Goal: Task Accomplishment & Management: Use online tool/utility

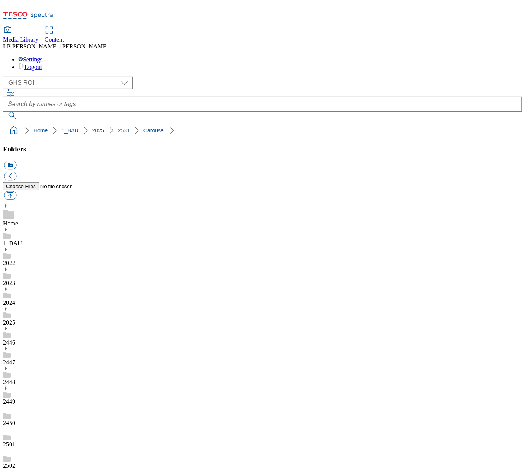
scroll to position [288, 0]
click at [58, 77] on select "Clubcard Marketing Demo Dotcom UK Emails GHS Marketing UK GHS Product UK GHS RO…" at bounding box center [68, 83] width 130 height 12
select select "flare-homepage"
click at [5, 77] on select "Clubcard Marketing Demo Dotcom UK Emails GHS Marketing UK GHS Product UK GHS RO…" at bounding box center [68, 83] width 130 height 12
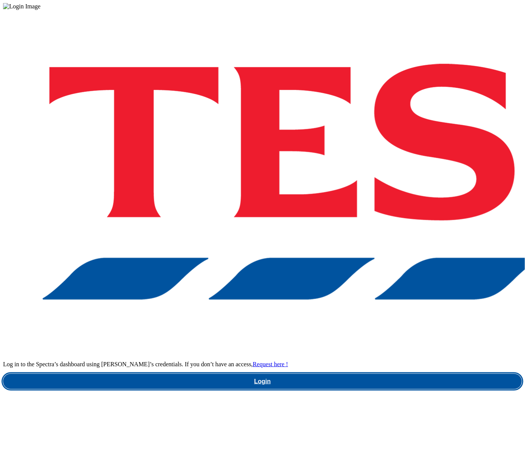
click at [347, 374] on link "Login" at bounding box center [262, 381] width 519 height 15
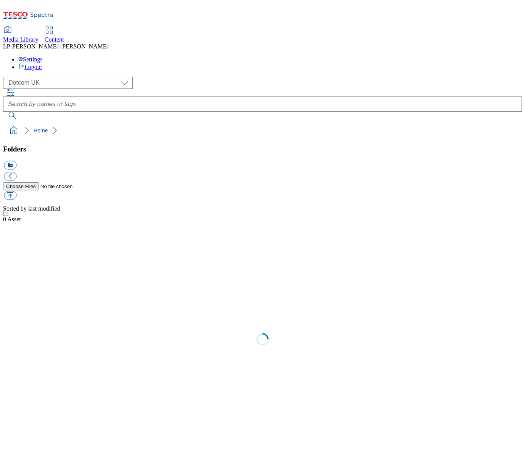
select select "flare-homepage"
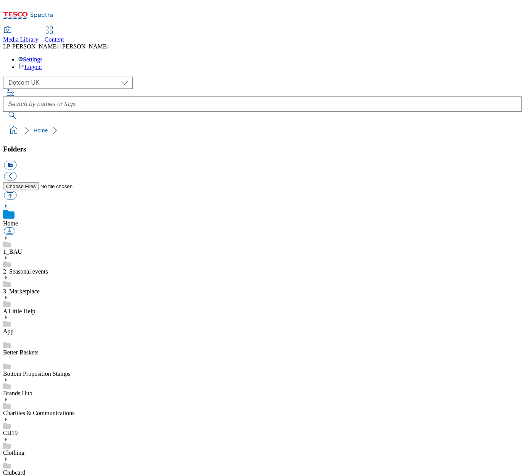
scroll to position [127, 0]
click at [35, 77] on select "Clubcard Marketing Demo Dotcom [GEOGRAPHIC_DATA] Emails GHS Marketing UK GHS Pr…" at bounding box center [68, 83] width 130 height 12
click at [5, 77] on select "Clubcard Marketing Demo Dotcom [GEOGRAPHIC_DATA] Emails GHS Marketing UK GHS Pr…" at bounding box center [68, 83] width 130 height 12
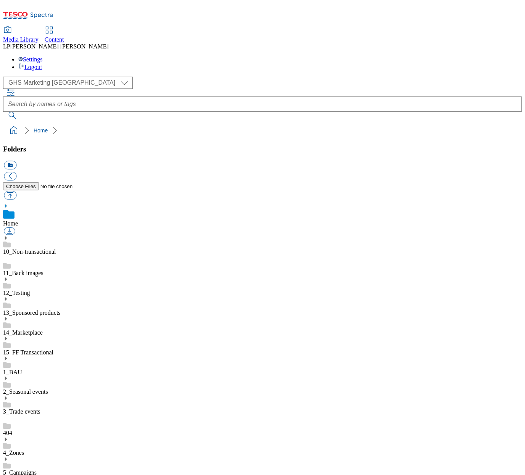
click at [7, 438] on use at bounding box center [6, 440] width 2 height 4
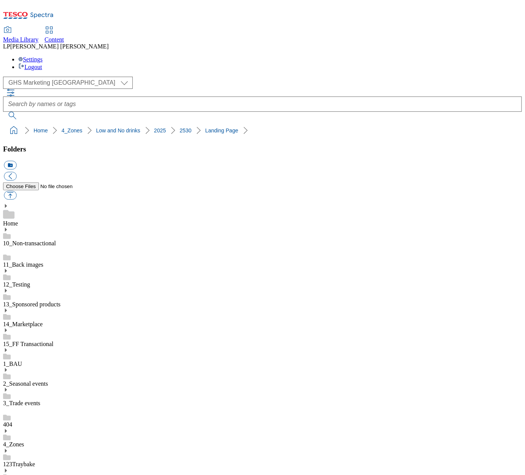
scroll to position [5, 0]
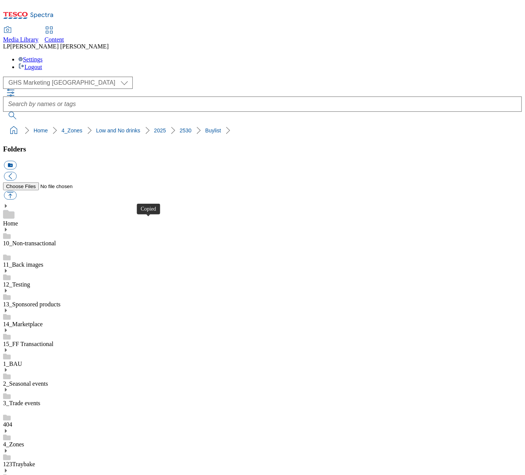
click at [38, 77] on select "Clubcard Marketing Demo Dotcom [GEOGRAPHIC_DATA] Emails GHS Marketing UK GHS Pr…" at bounding box center [68, 83] width 130 height 12
click at [5, 77] on select "Clubcard Marketing Demo Dotcom [GEOGRAPHIC_DATA] Emails GHS Marketing UK GHS Pr…" at bounding box center [68, 83] width 130 height 12
click at [35, 77] on select "Clubcard Marketing Demo Dotcom [GEOGRAPHIC_DATA] Emails GHS Marketing UK GHS Pr…" at bounding box center [68, 83] width 130 height 12
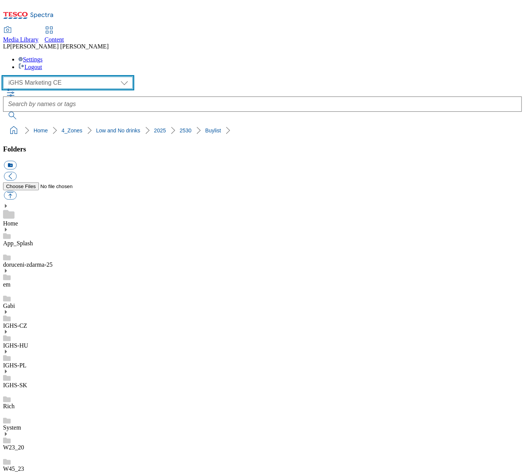
select select "flare-ghs-roi"
click at [5, 77] on select "Clubcard Marketing Demo Dotcom [GEOGRAPHIC_DATA] Emails GHS Marketing UK GHS Pr…" at bounding box center [68, 83] width 130 height 12
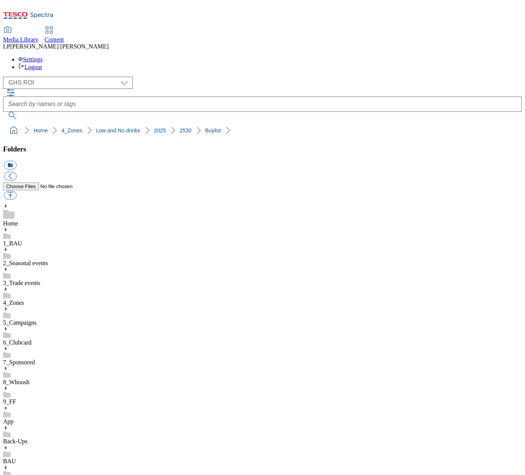
click at [8, 287] on icon at bounding box center [5, 289] width 5 height 5
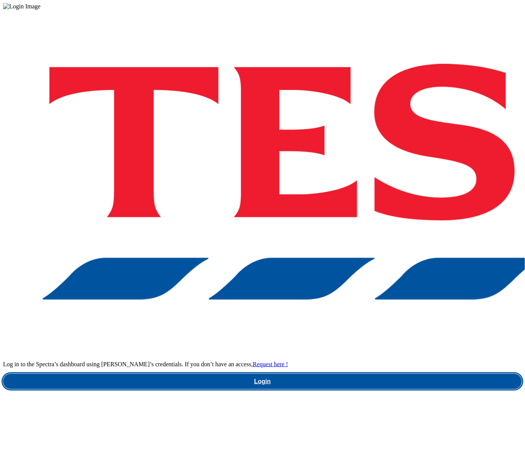
click at [387, 374] on link "Login" at bounding box center [262, 381] width 519 height 15
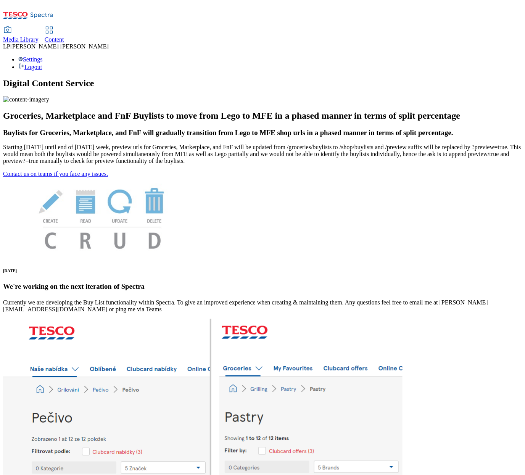
click at [64, 36] on span "Content" at bounding box center [54, 39] width 19 height 6
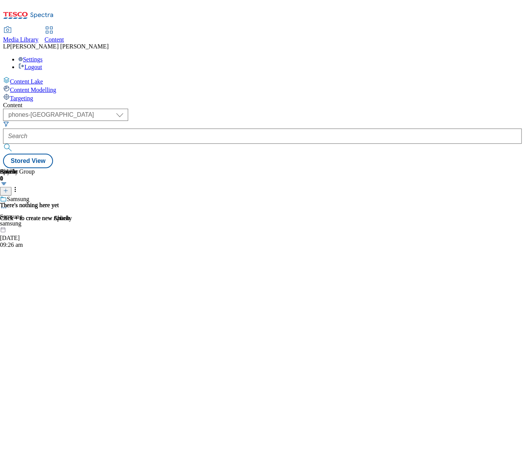
click at [158, 102] on div "Content ( optional ) dotcom-cz dotcom-hu dotcom-sk fnf-uk ghs-roi ghs-uk group-…" at bounding box center [262, 135] width 519 height 66
click at [128, 109] on select "dotcom-cz dotcom-hu dotcom-sk fnf-uk ghs-roi ghs-uk group-comms ighs-cz ighs-hu…" at bounding box center [65, 115] width 125 height 12
select select "ghs-[GEOGRAPHIC_DATA]"
click at [99, 109] on select "dotcom-cz dotcom-hu dotcom-sk fnf-uk ghs-roi ghs-uk group-comms ighs-cz ighs-hu…" at bounding box center [65, 115] width 125 height 12
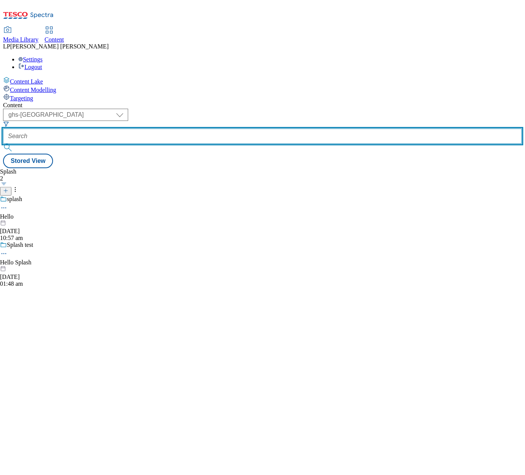
click at [227, 129] on input "text" at bounding box center [262, 136] width 519 height 15
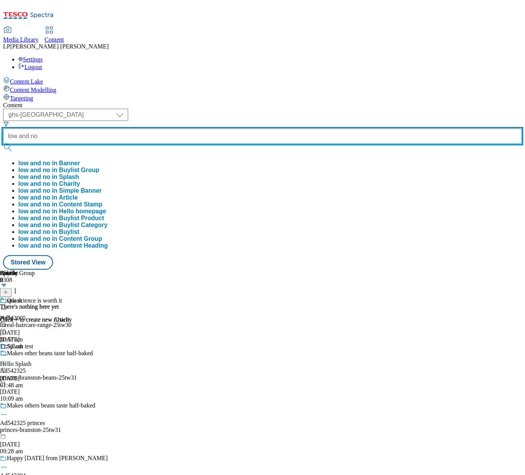
type input "low and no"
click at [3, 144] on button "submit" at bounding box center [8, 148] width 11 height 8
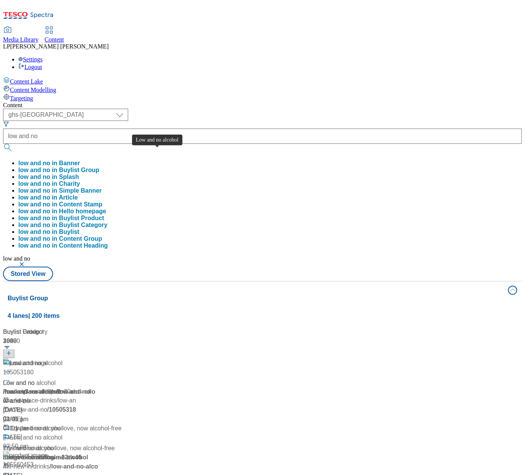
click at [63, 359] on span "Low and no alcohol" at bounding box center [36, 364] width 53 height 10
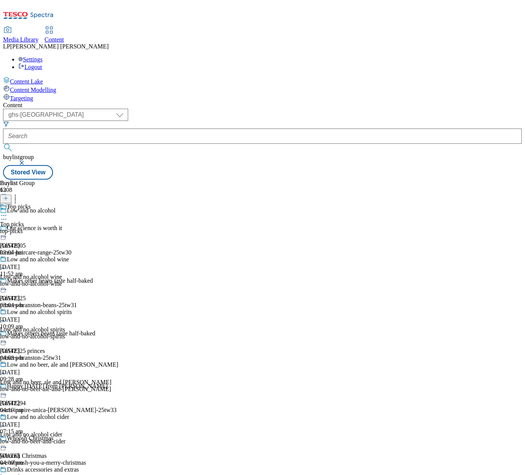
scroll to position [101, 0]
click at [69, 414] on span "Low and no alcohol cider" at bounding box center [38, 418] width 63 height 8
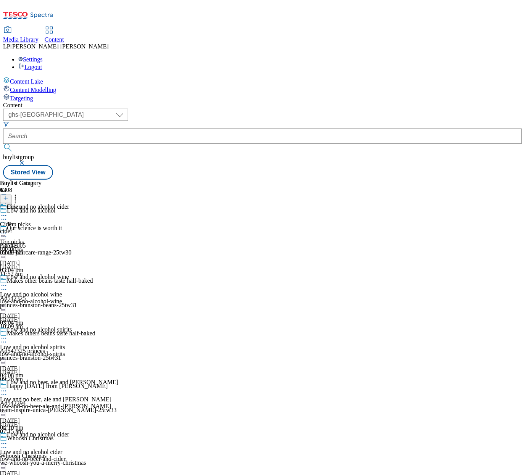
click at [8, 440] on icon at bounding box center [4, 444] width 8 height 8
click at [35, 455] on button "Edit" at bounding box center [25, 459] width 20 height 9
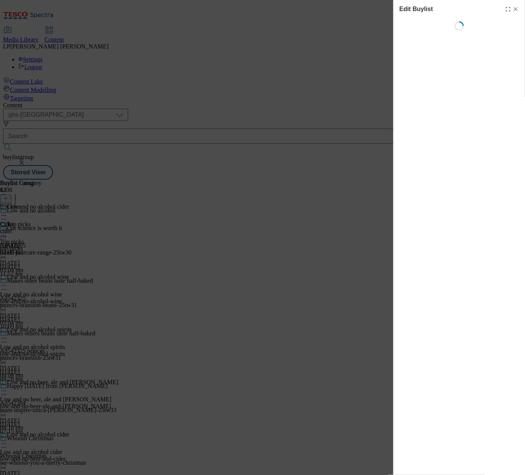
scroll to position [0, 0]
select select "evergreen"
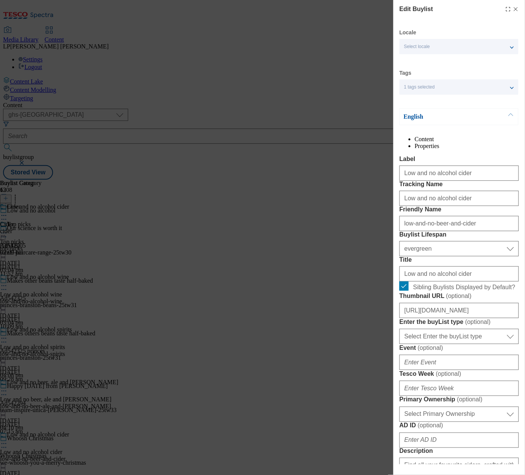
select select "Banner"
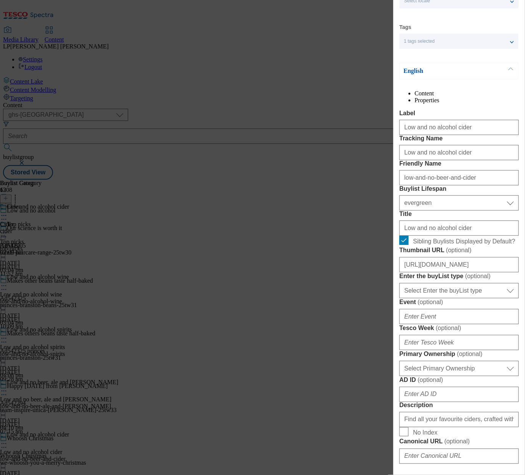
scroll to position [50, 0]
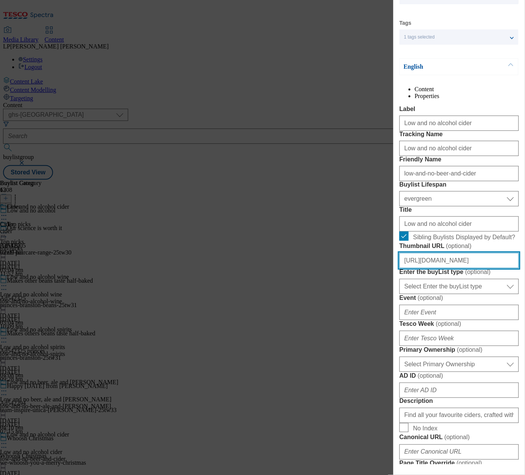
click at [441, 268] on input "[URL][DOMAIN_NAME]" at bounding box center [458, 260] width 119 height 15
paste input "decd2bf3-1424-460c-9751-8c133a5cebf7/2530-WF-483071-GHS-HorizontalTradeTile-743…"
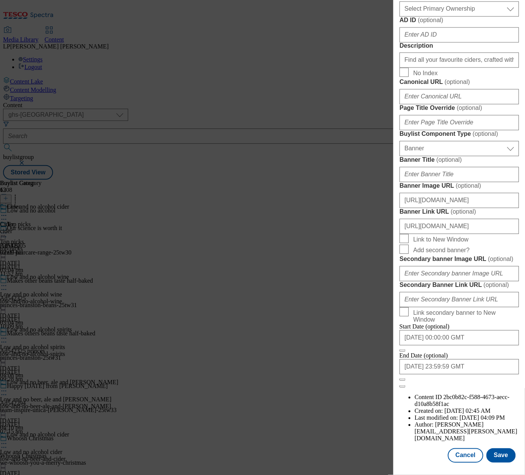
scroll to position [680, 0]
type input "[URL][DOMAIN_NAME]"
click at [494, 452] on button "Save" at bounding box center [500, 455] width 29 height 14
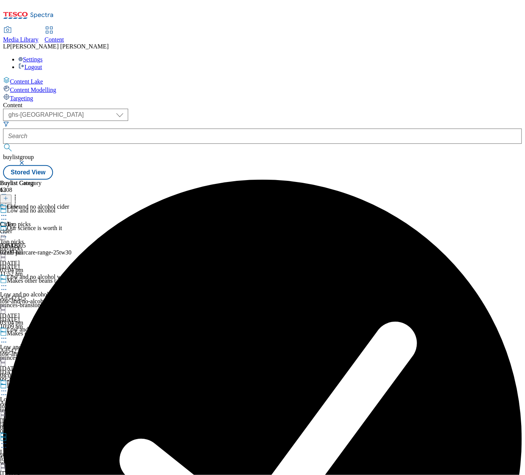
click at [8, 212] on icon at bounding box center [4, 216] width 8 height 8
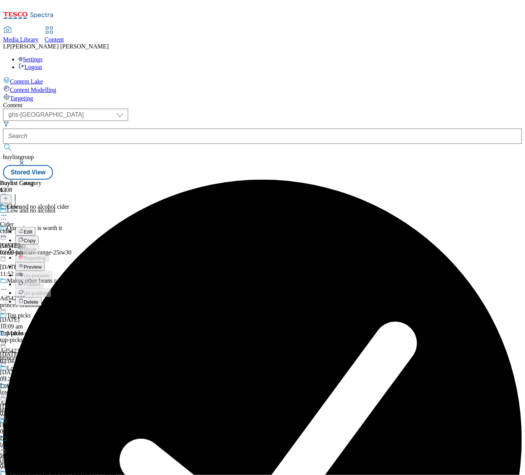
click at [118, 262] on li "Preview" at bounding box center [66, 266] width 103 height 9
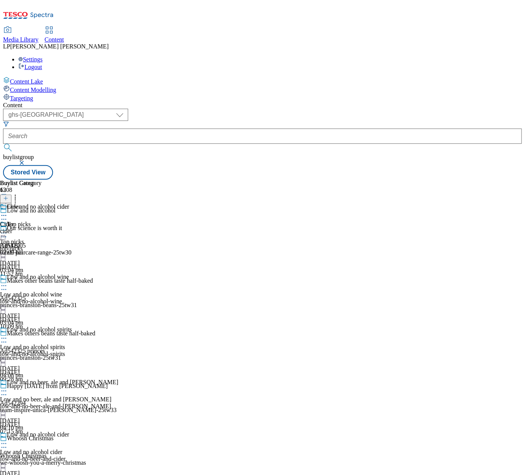
click at [8, 212] on icon at bounding box center [4, 216] width 8 height 8
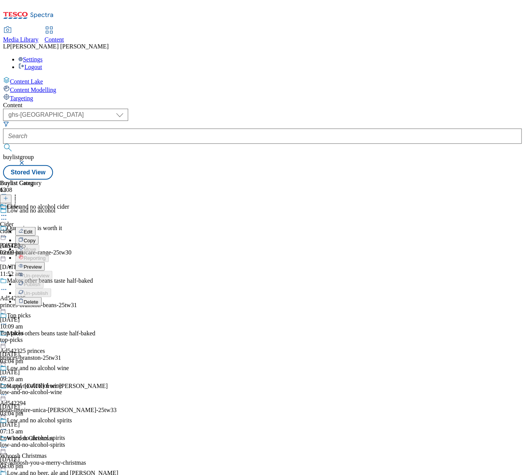
click at [42, 264] on span "Preview" at bounding box center [33, 267] width 18 height 6
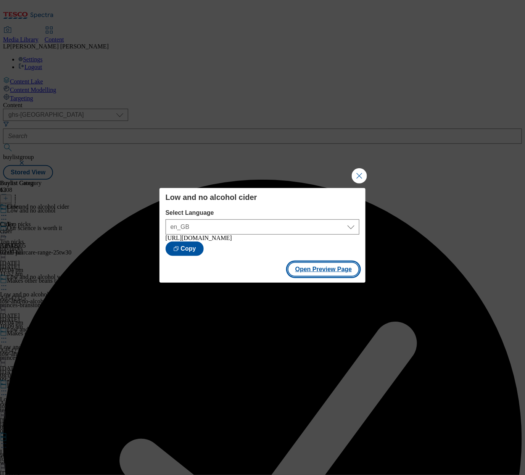
click at [323, 276] on button "Open Preview Page" at bounding box center [324, 269] width 72 height 14
click at [358, 175] on button "Close Modal" at bounding box center [359, 175] width 15 height 15
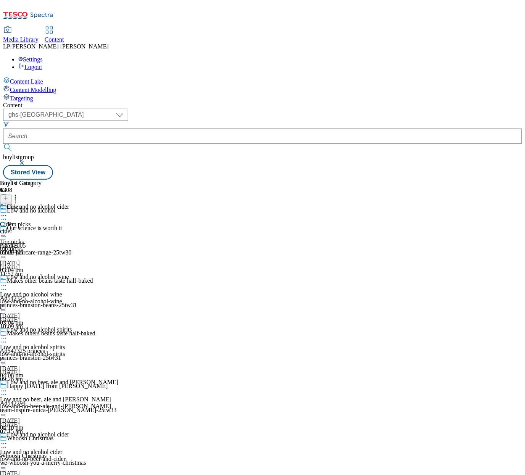
click at [8, 212] on icon at bounding box center [4, 216] width 8 height 8
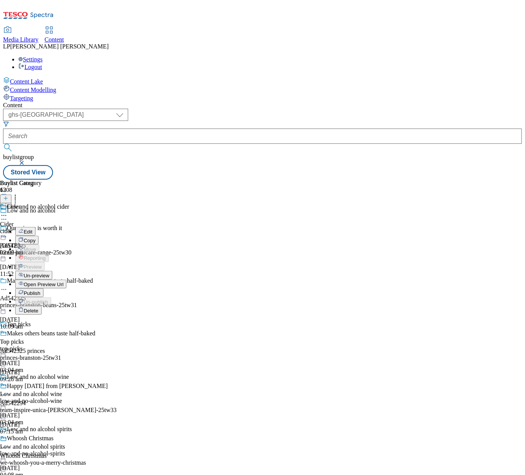
click at [32, 229] on span "Edit" at bounding box center [28, 232] width 9 height 6
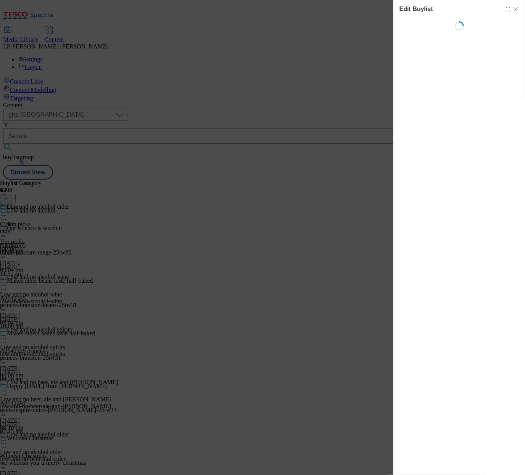
select select "evergreen"
select select "Banner"
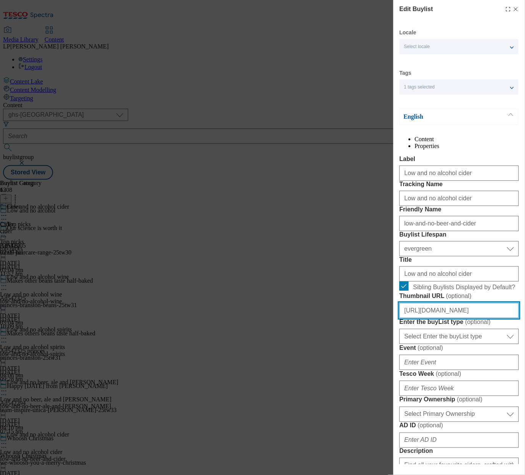
click at [438, 318] on input "[URL][DOMAIN_NAME]" at bounding box center [458, 310] width 119 height 15
paste input "4417d6e4-bcc3-4b68-aaa1-5b7a7daeedce/2530-GHS-BLthumb-cider"
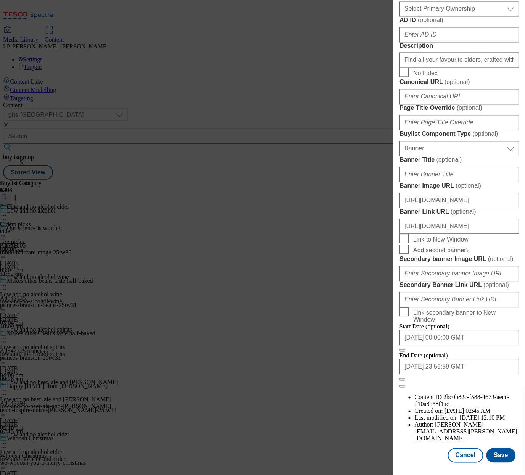
scroll to position [680, 0]
type input "[URL][DOMAIN_NAME]"
click at [498, 454] on button "Save" at bounding box center [500, 455] width 29 height 14
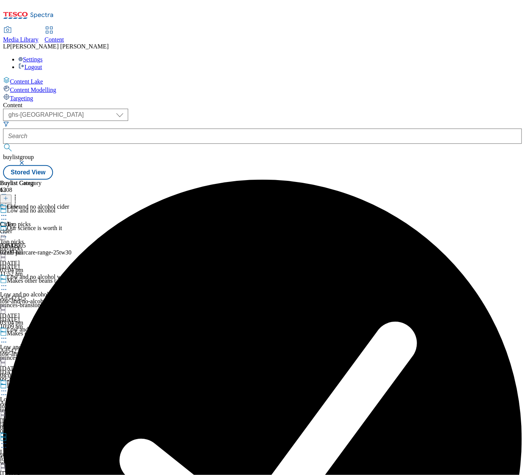
click at [8, 212] on icon at bounding box center [4, 216] width 8 height 8
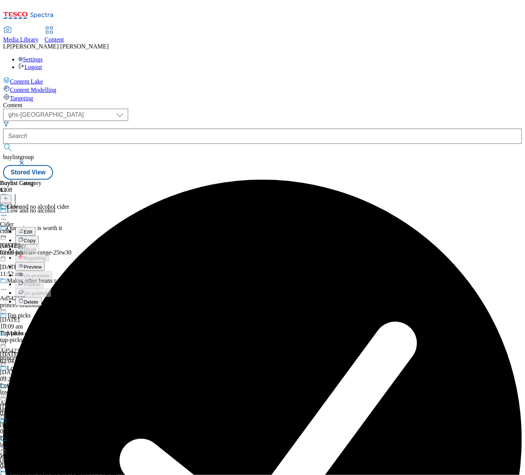
click at [42, 264] on span "Preview" at bounding box center [33, 267] width 18 height 6
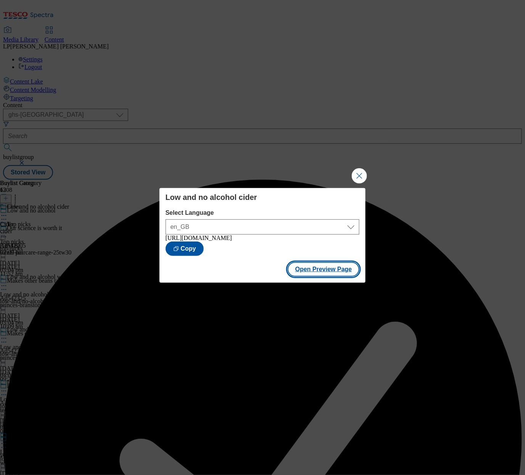
click at [333, 274] on button "Open Preview Page" at bounding box center [324, 269] width 72 height 14
click at [364, 169] on button "Close Modal" at bounding box center [359, 175] width 15 height 15
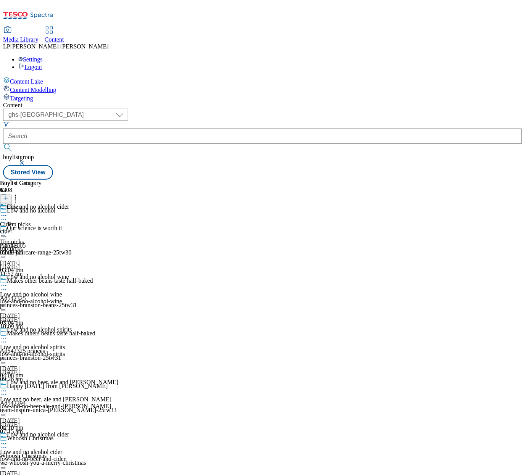
click at [8, 212] on icon at bounding box center [4, 216] width 8 height 8
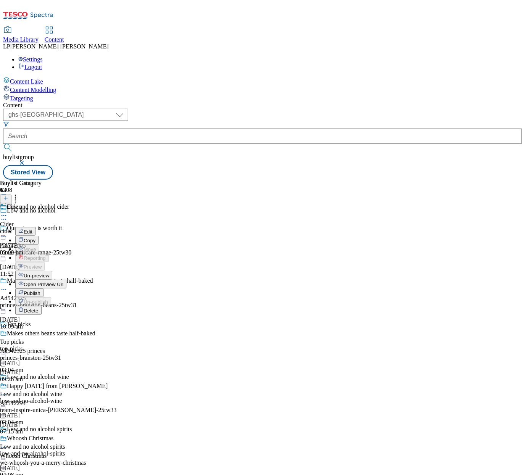
click at [32, 229] on span "Edit" at bounding box center [28, 232] width 9 height 6
select select "evergreen"
select select "Banner"
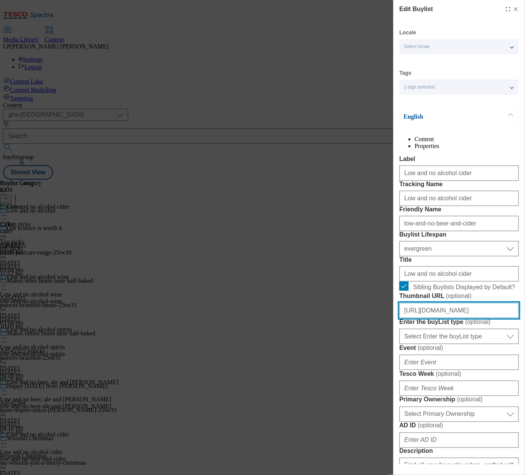
click at [422, 318] on input "[URL][DOMAIN_NAME]" at bounding box center [458, 310] width 119 height 15
click at [436, 318] on input "[URL][DOMAIN_NAME]" at bounding box center [458, 310] width 119 height 15
drag, startPoint x: 425, startPoint y: 401, endPoint x: 512, endPoint y: 399, distance: 86.2
click at [512, 318] on input "[URL][DOMAIN_NAME]" at bounding box center [458, 310] width 119 height 15
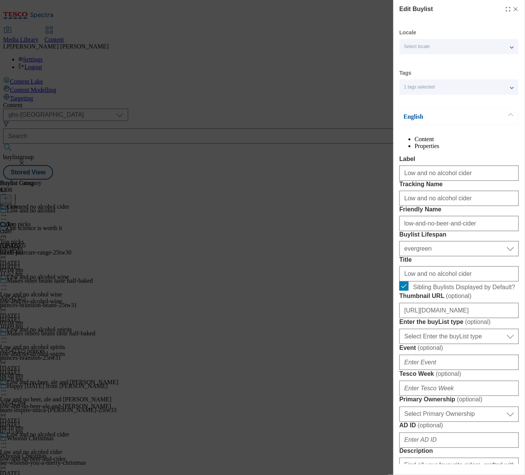
scroll to position [0, 0]
click at [467, 318] on input "[URL][DOMAIN_NAME]" at bounding box center [458, 310] width 119 height 15
click at [447, 318] on input "[URL][DOMAIN_NAME]" at bounding box center [458, 310] width 119 height 15
drag, startPoint x: 433, startPoint y: 401, endPoint x: 501, endPoint y: 400, distance: 68.7
click at [501, 318] on input "[URL][DOMAIN_NAME]" at bounding box center [458, 310] width 119 height 15
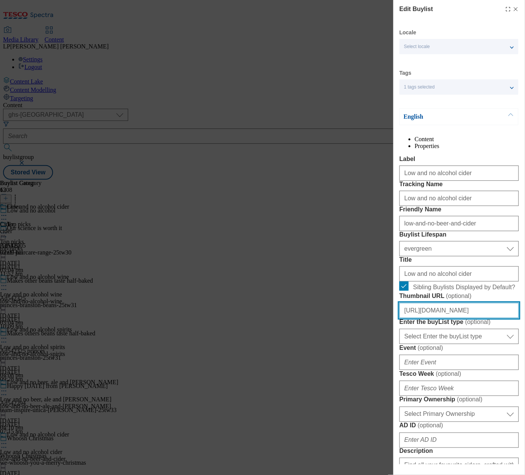
click at [467, 318] on input "[URL][DOMAIN_NAME]" at bounding box center [458, 310] width 119 height 15
click at [471, 318] on input "[URL][DOMAIN_NAME]" at bounding box center [458, 310] width 119 height 15
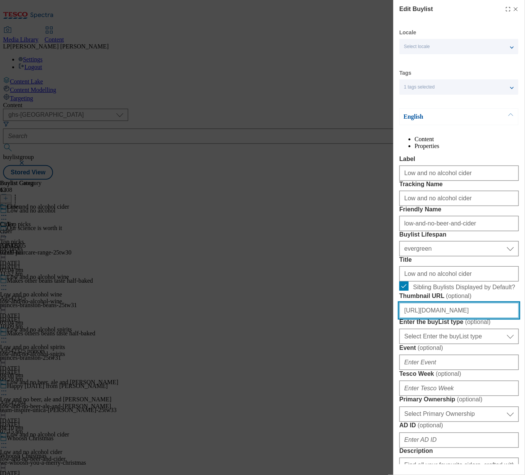
drag, startPoint x: 459, startPoint y: 402, endPoint x: 522, endPoint y: 401, distance: 63.4
click at [522, 401] on div "Edit Buylist Locale Select locale English Welsh Tags 1 tags selected fnf market…" at bounding box center [459, 232] width 132 height 464
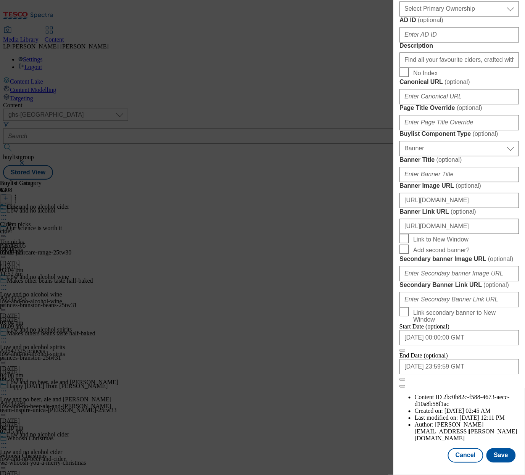
scroll to position [680, 0]
click at [461, 451] on button "Cancel" at bounding box center [465, 455] width 35 height 14
select select "evergreen"
select select "Banner"
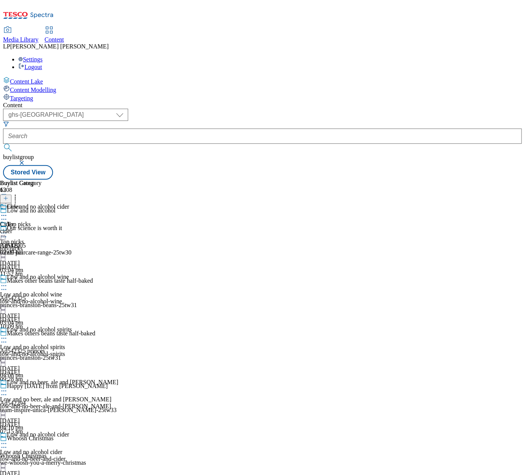
click at [8, 212] on icon at bounding box center [4, 216] width 8 height 8
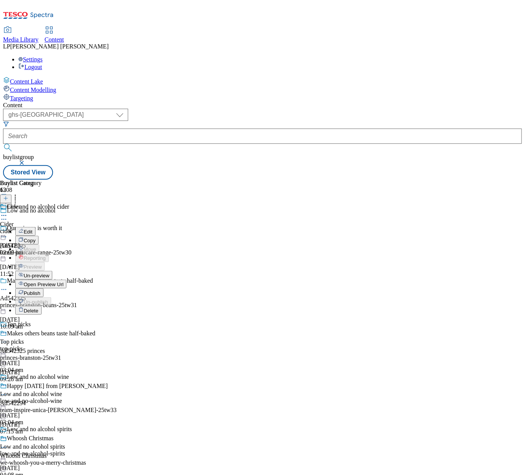
click at [32, 229] on span "Edit" at bounding box center [28, 232] width 9 height 6
select select "evergreen"
select select "Banner"
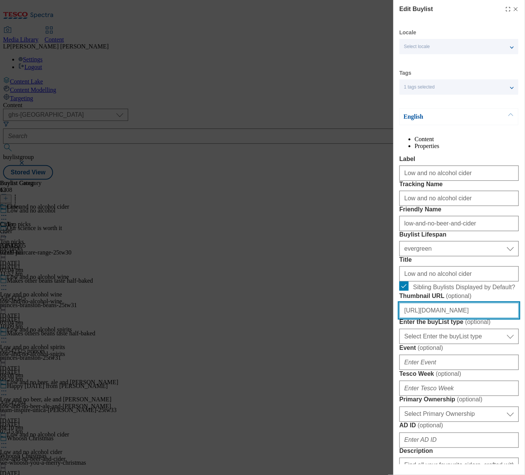
click at [452, 318] on input "[URL][DOMAIN_NAME]" at bounding box center [458, 310] width 119 height 15
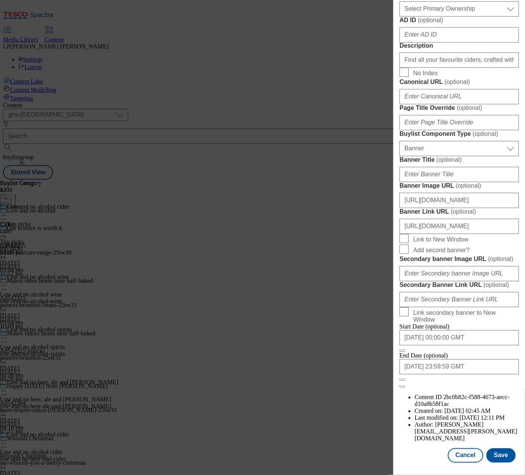
scroll to position [680, 0]
click at [497, 455] on button "Save" at bounding box center [500, 455] width 29 height 14
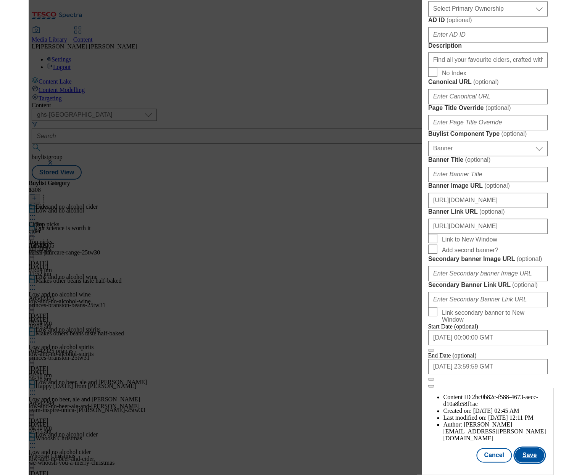
scroll to position [0, 0]
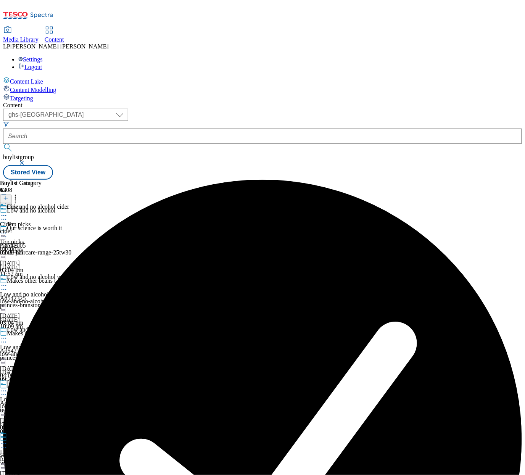
click at [8, 212] on icon at bounding box center [4, 216] width 8 height 8
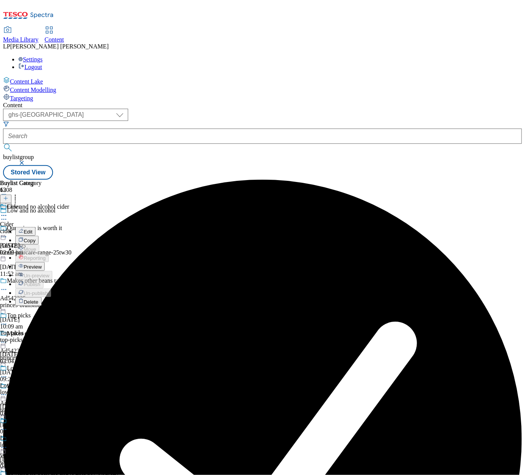
click at [42, 264] on span "Preview" at bounding box center [33, 267] width 18 height 6
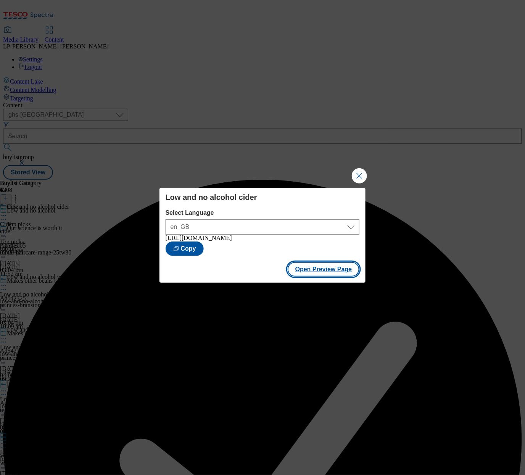
click at [332, 273] on button "Open Preview Page" at bounding box center [324, 269] width 72 height 14
click at [358, 173] on button "Close Modal" at bounding box center [359, 175] width 15 height 15
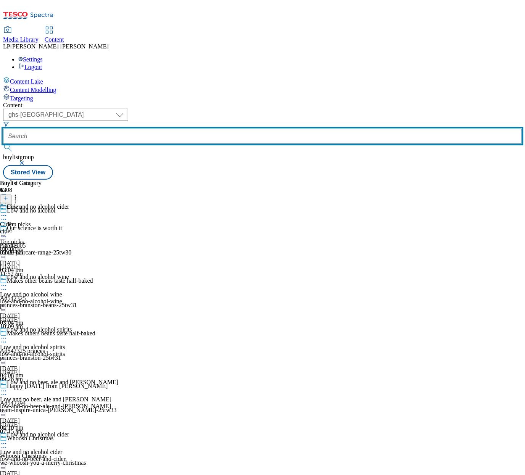
click at [216, 129] on input "text" at bounding box center [262, 136] width 519 height 15
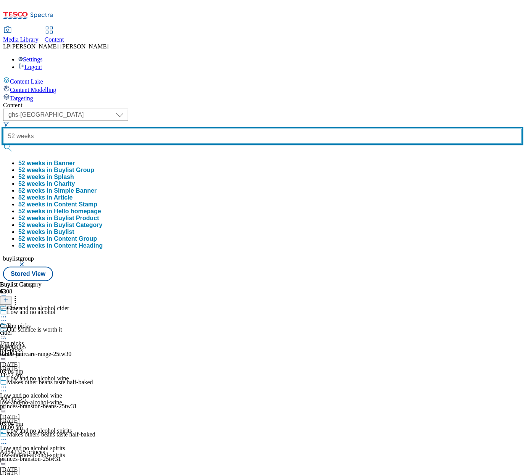
type input "52 weeks"
click at [3, 144] on button "submit" at bounding box center [8, 148] width 11 height 8
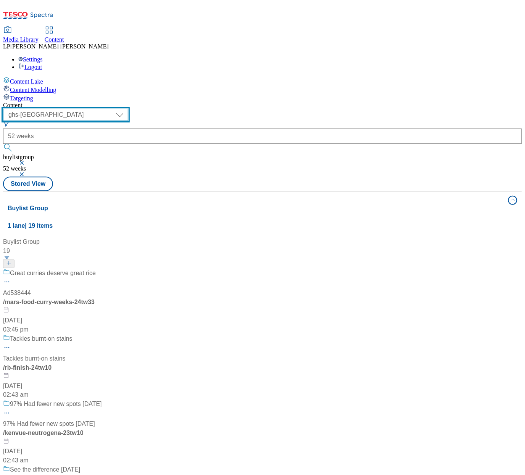
click at [128, 109] on select "dotcom-cz dotcom-hu dotcom-sk fnf-uk ghs-roi ghs-uk group-comms ighs-cz ighs-hu…" at bounding box center [65, 115] width 125 height 12
select select "ghs-roi"
click at [99, 109] on select "dotcom-cz dotcom-hu dotcom-sk fnf-uk ghs-roi ghs-uk group-comms ighs-cz ighs-hu…" at bounding box center [65, 115] width 125 height 12
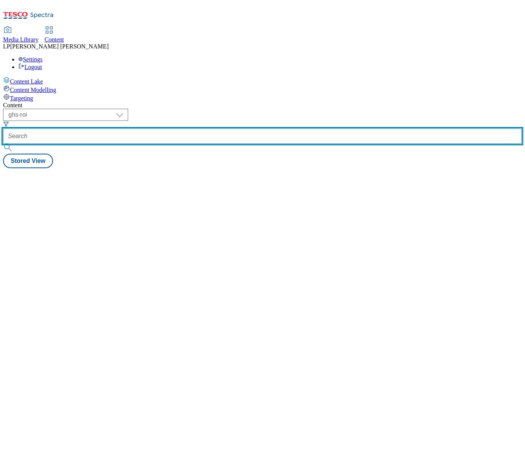
click at [245, 129] on input "text" at bounding box center [262, 136] width 519 height 15
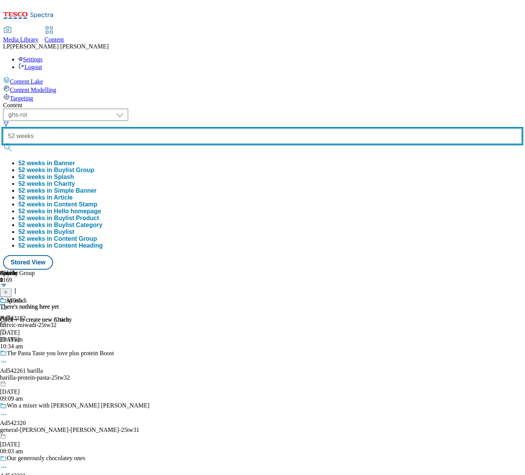
type input "52 weeks"
click at [3, 144] on button "submit" at bounding box center [8, 148] width 11 height 8
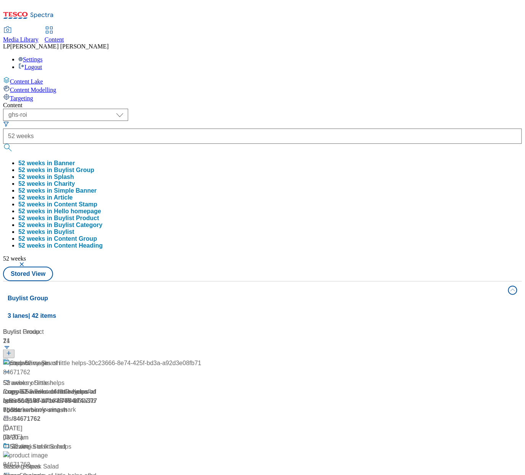
click at [97, 389] on span "/ copy-52-weeks-of-little-helps-afbdcc86-5196-471e-b775-674a3777b6dc" at bounding box center [49, 401] width 93 height 25
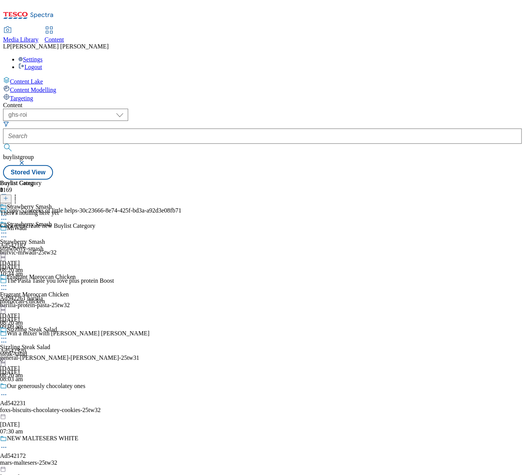
click at [76, 245] on div "strawberry-smash" at bounding box center [38, 248] width 76 height 7
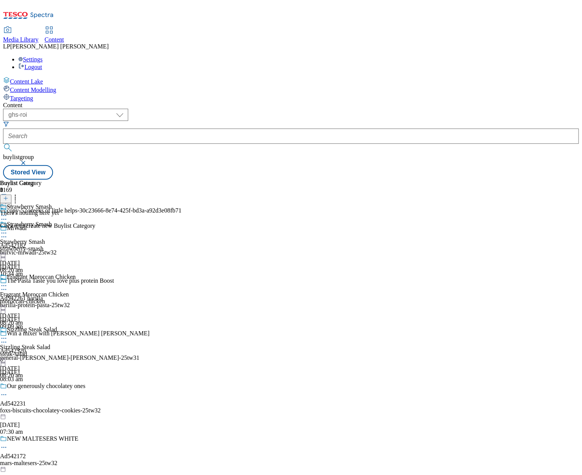
click at [76, 351] on div "steak-salad" at bounding box center [38, 354] width 76 height 7
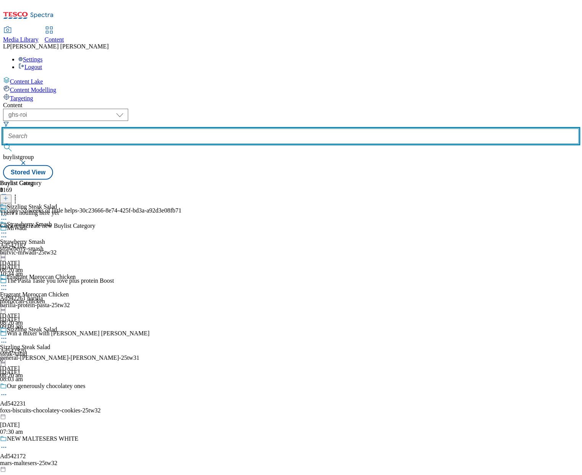
click at [217, 129] on input "text" at bounding box center [291, 136] width 576 height 15
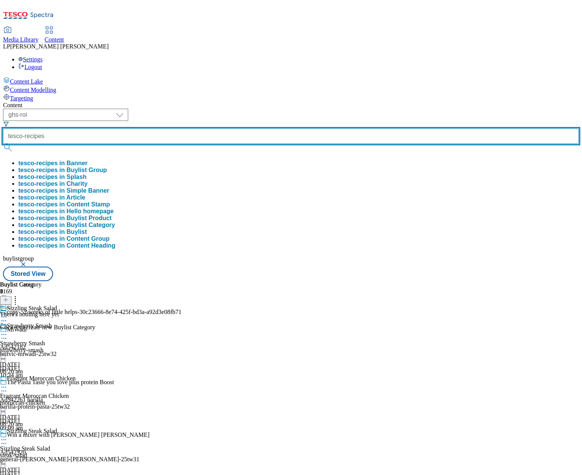
type input "tesco-recipes"
click at [3, 144] on button "submit" at bounding box center [8, 148] width 11 height 8
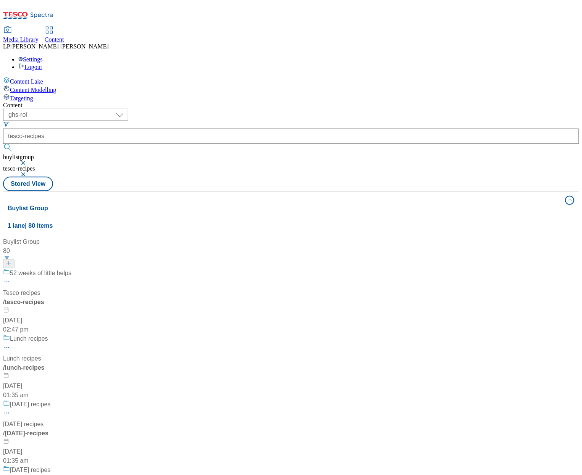
click at [98, 298] on div "/ tesco-recipes" at bounding box center [50, 302] width 95 height 9
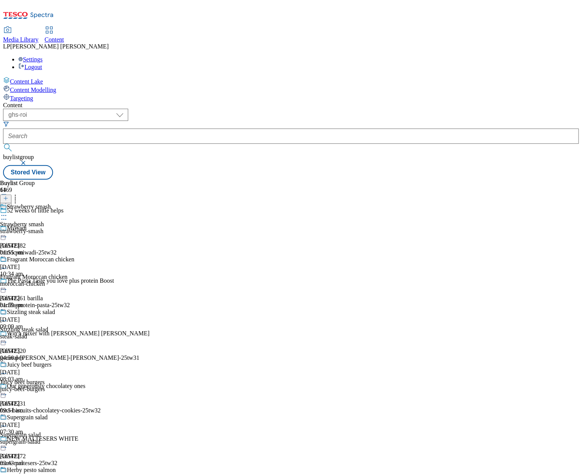
scroll to position [4795, 0]
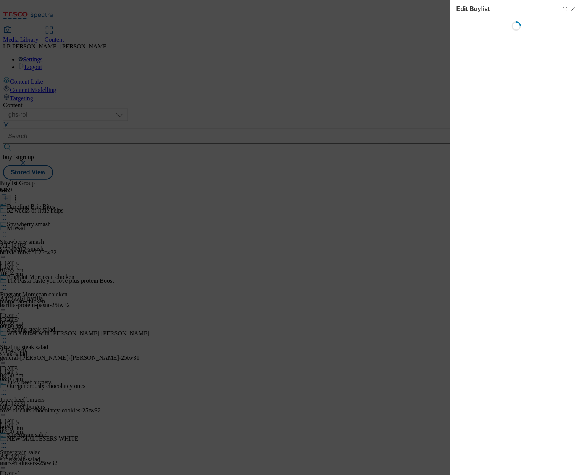
select select "evergreen"
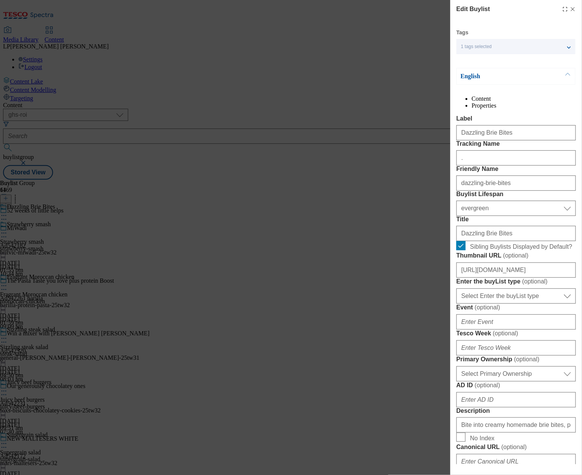
select select "Meal"
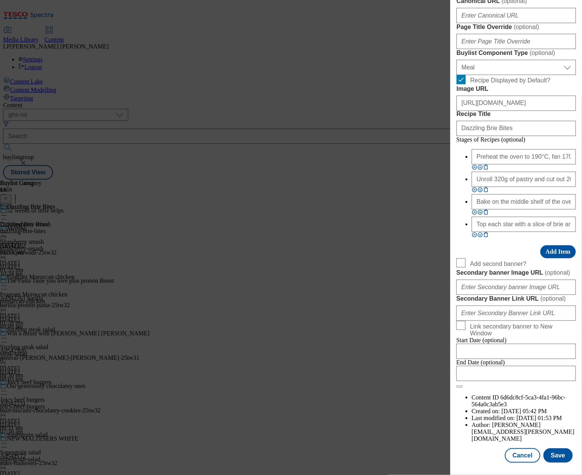
scroll to position [655, 0]
click at [513, 111] on input "[URL][DOMAIN_NAME]" at bounding box center [515, 103] width 119 height 15
click at [524, 111] on input "[URL][DOMAIN_NAME]" at bounding box center [515, 103] width 119 height 15
drag, startPoint x: 504, startPoint y: 130, endPoint x: 599, endPoint y: 127, distance: 95.1
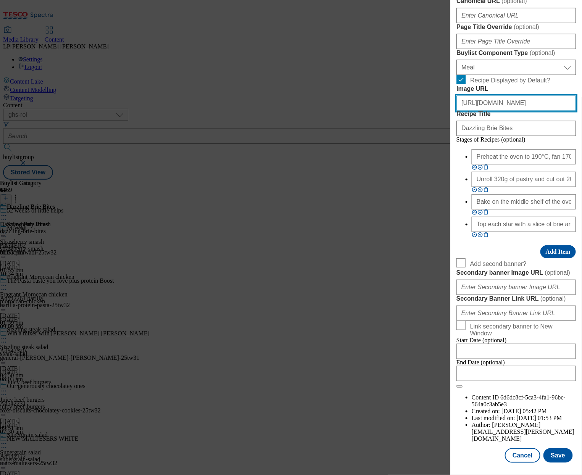
click at [525, 127] on html "Icons icon_account icon_add icon_backward_link icon_basket icon_benefits icon_c…" at bounding box center [291, 91] width 582 height 183
click at [525, 111] on input "[URL][DOMAIN_NAME]" at bounding box center [515, 103] width 119 height 15
paste input "0cab5749-339b-4533-a7bf-7b2e37e35d40/2531-GHS-ROI-BLH-recipe-Brie"
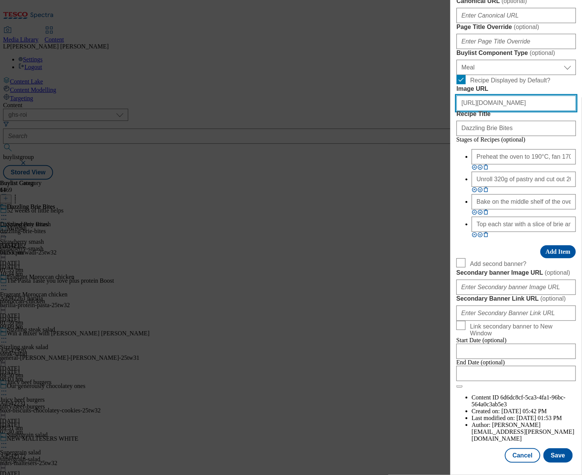
scroll to position [0, 179]
type input "[URL][DOMAIN_NAME]"
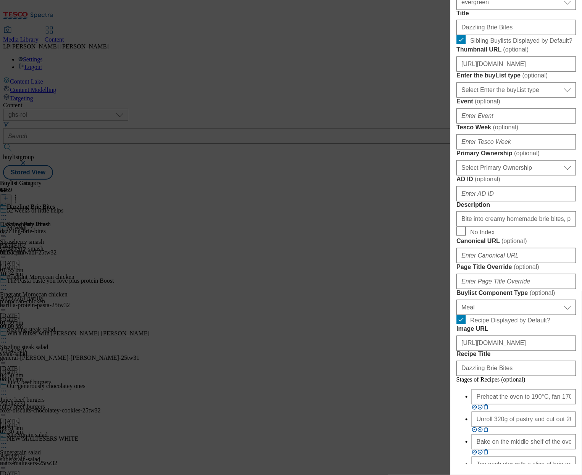
scroll to position [205, 0]
click at [502, 72] on input "[URL][DOMAIN_NAME]" at bounding box center [515, 64] width 119 height 15
paste input "383989c4-f106-4967-95ef-e11dde5ffbaf/2531-GHS-ROI-BL-thumb-Brie"
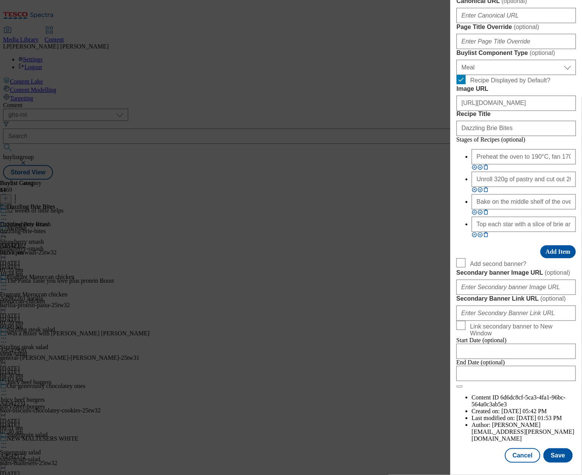
scroll to position [729, 0]
type input "[URL][DOMAIN_NAME]"
click at [525, 448] on button "Save" at bounding box center [557, 455] width 29 height 14
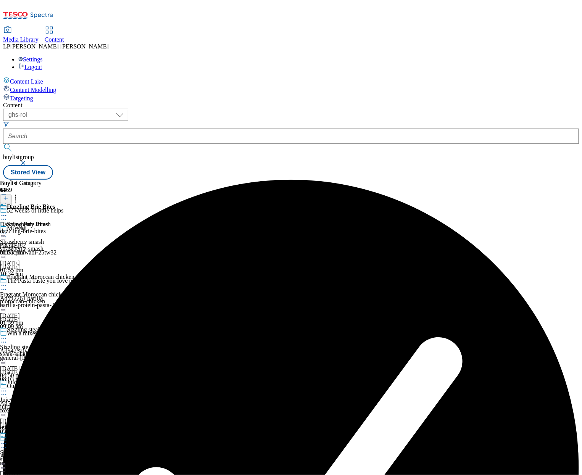
click at [8, 212] on icon at bounding box center [4, 216] width 8 height 8
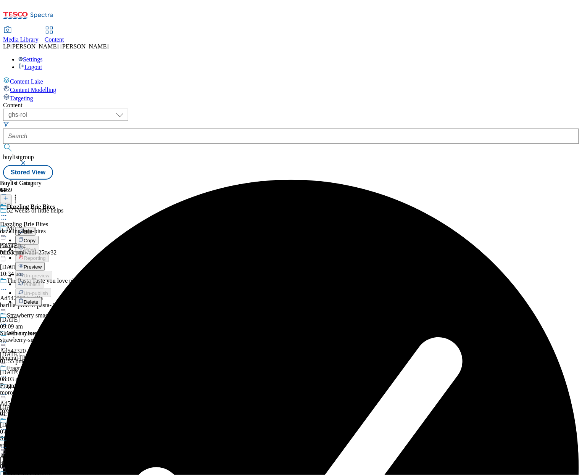
click at [42, 264] on span "Preview" at bounding box center [33, 267] width 18 height 6
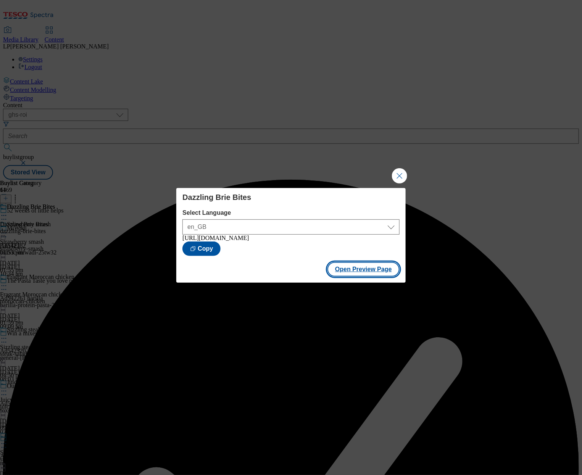
click at [349, 270] on button "Open Preview Page" at bounding box center [363, 269] width 72 height 14
click at [400, 171] on button "Close Modal" at bounding box center [399, 175] width 15 height 15
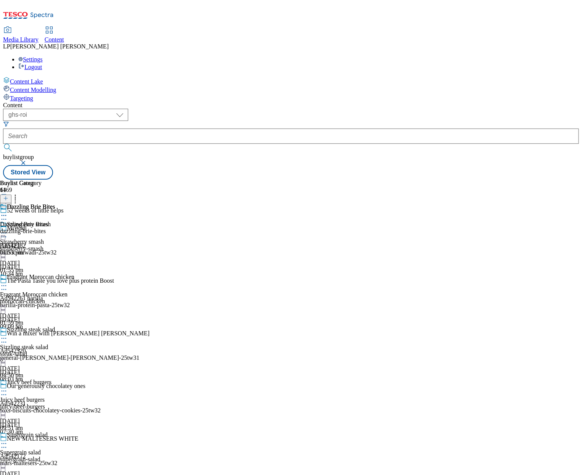
scroll to position [4714, 0]
select select "evergreen"
select select "Meal"
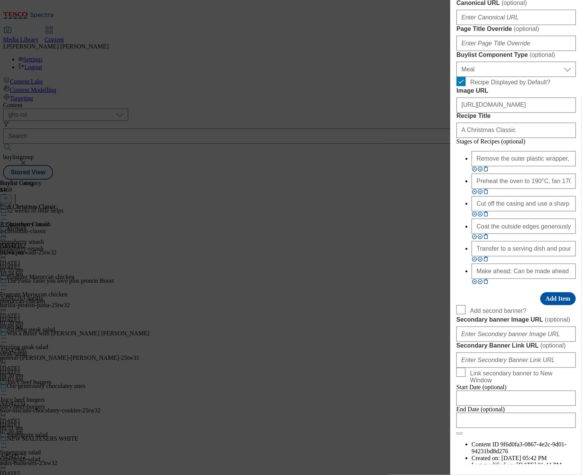
scroll to position [581, 0]
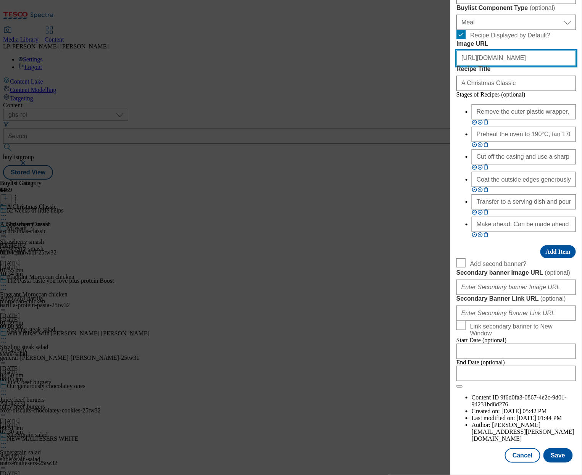
click at [511, 66] on input "[URL][DOMAIN_NAME]" at bounding box center [515, 58] width 119 height 15
click at [500, 66] on input "[URL][DOMAIN_NAME]" at bounding box center [515, 58] width 119 height 15
drag, startPoint x: 522, startPoint y: 204, endPoint x: 597, endPoint y: 203, distance: 74.8
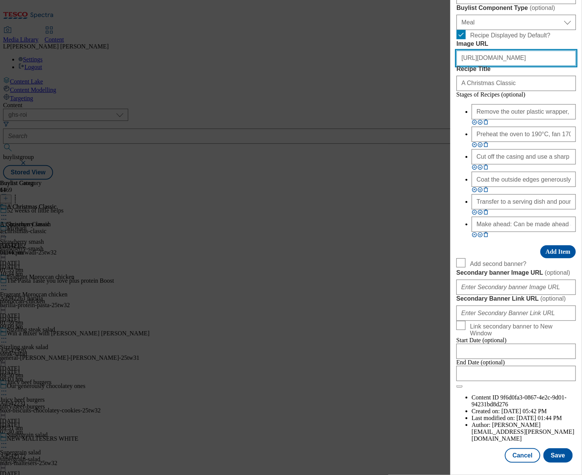
click at [525, 183] on html "Icons icon_account icon_add icon_backward_link icon_basket icon_benefits icon_c…" at bounding box center [291, 91] width 582 height 183
click at [525, 66] on input "[URL][DOMAIN_NAME]" at bounding box center [515, 58] width 119 height 15
drag, startPoint x: 493, startPoint y: 202, endPoint x: 604, endPoint y: 204, distance: 111.0
click at [525, 183] on html "Icons icon_account icon_add icon_backward_link icon_basket icon_benefits icon_c…" at bounding box center [291, 91] width 582 height 183
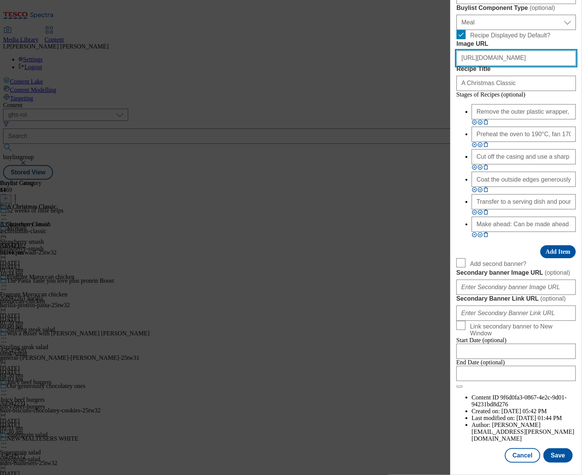
click at [525, 66] on input "[URL][DOMAIN_NAME]" at bounding box center [515, 58] width 119 height 15
paste input "d294f59-97e5-4b70-8ec7-d455c234abb8/2531-GHS-ROI-BLH-recipe-Ham"
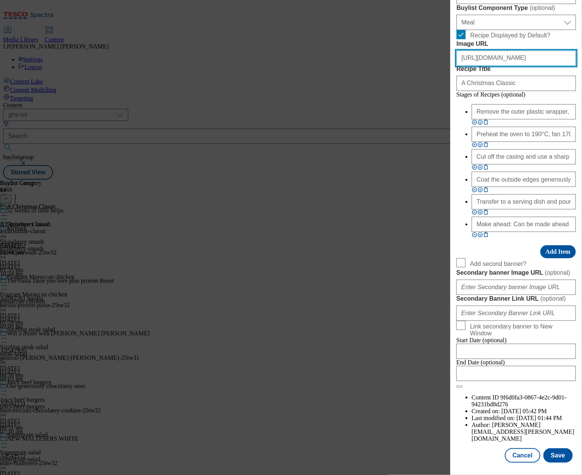
type input "[URL][DOMAIN_NAME]"
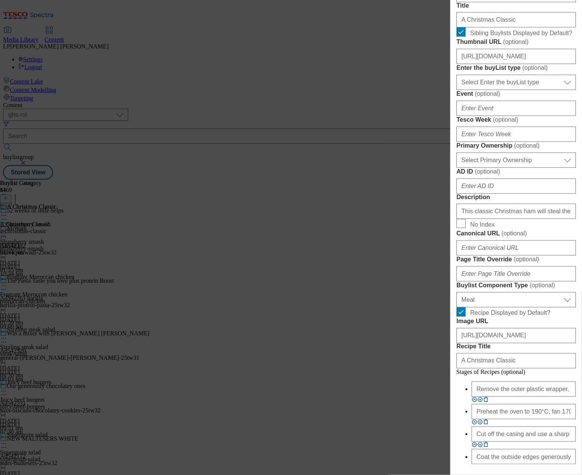
scroll to position [64, 0]
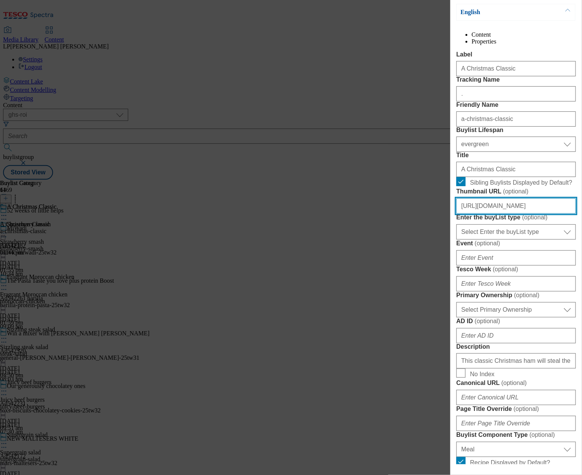
click at [496, 214] on input "[URL][DOMAIN_NAME]" at bounding box center [515, 205] width 119 height 15
paste input "fbaa54e2-c4c0-4cb5-bb4b-ee35a92530a3/2531-GHS-ROI-BL-thumb-Ham"
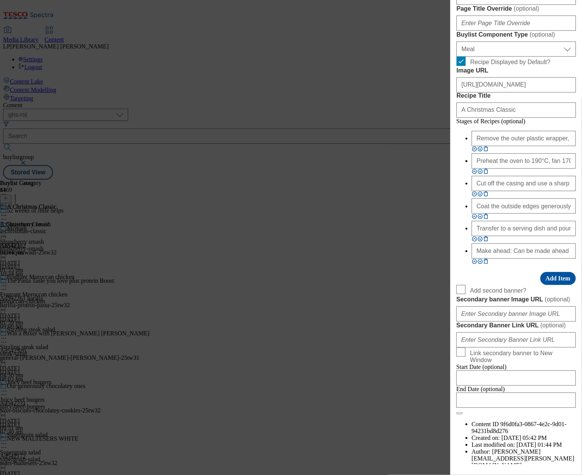
scroll to position [777, 0]
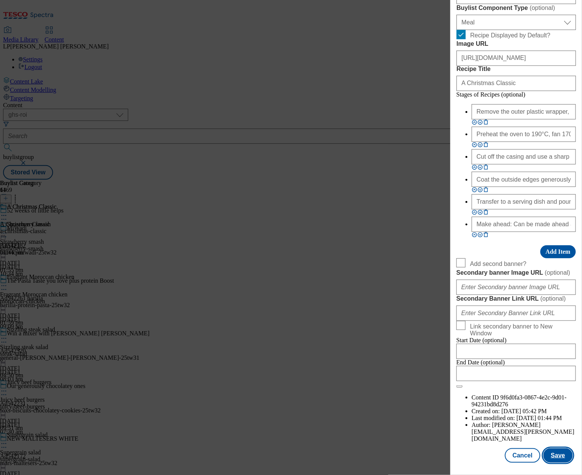
type input "[URL][DOMAIN_NAME]"
click at [525, 450] on button "Save" at bounding box center [557, 455] width 29 height 14
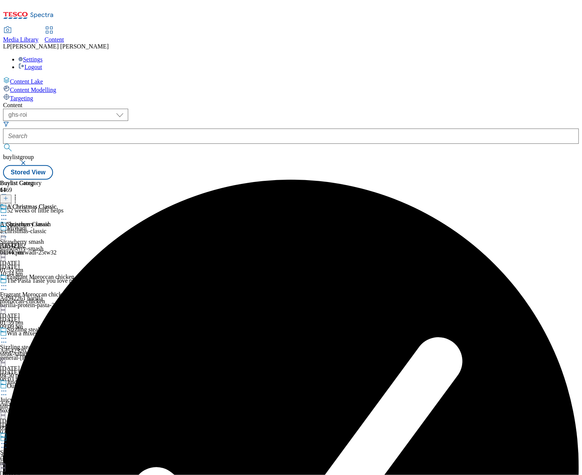
click at [8, 212] on icon at bounding box center [4, 216] width 8 height 8
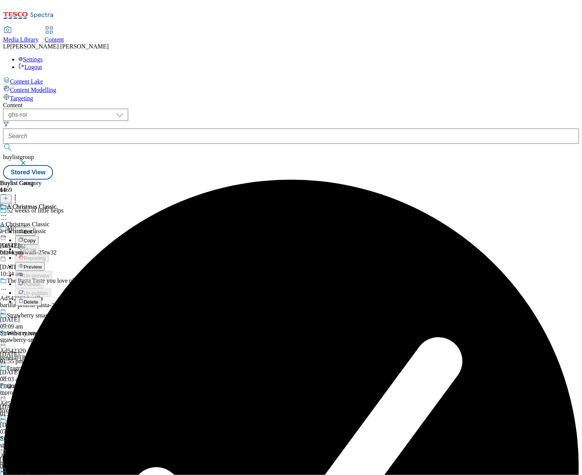
click at [42, 264] on span "Preview" at bounding box center [33, 267] width 18 height 6
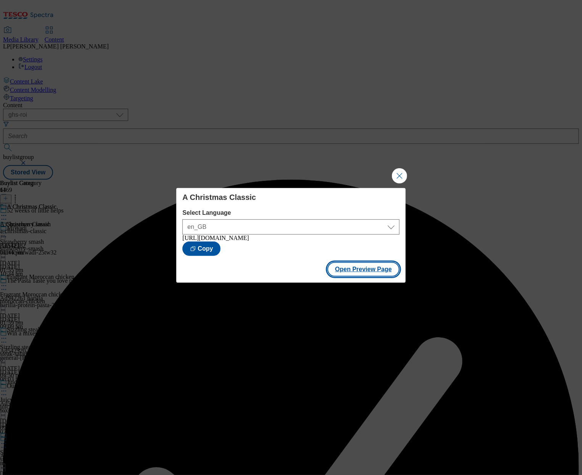
click at [354, 270] on button "Open Preview Page" at bounding box center [363, 269] width 72 height 14
click at [400, 175] on button "Close Modal" at bounding box center [399, 175] width 15 height 15
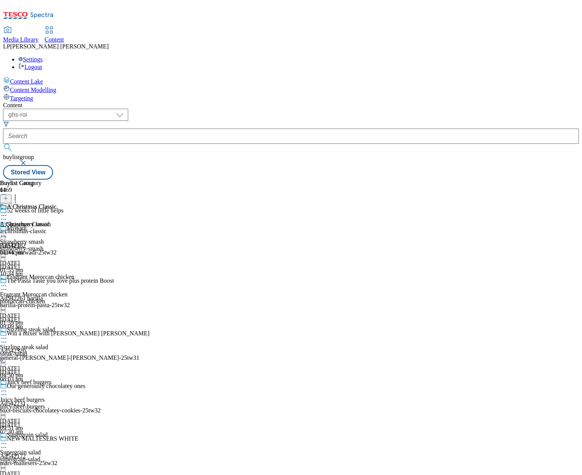
scroll to position [4795, 0]
select select "evergreen"
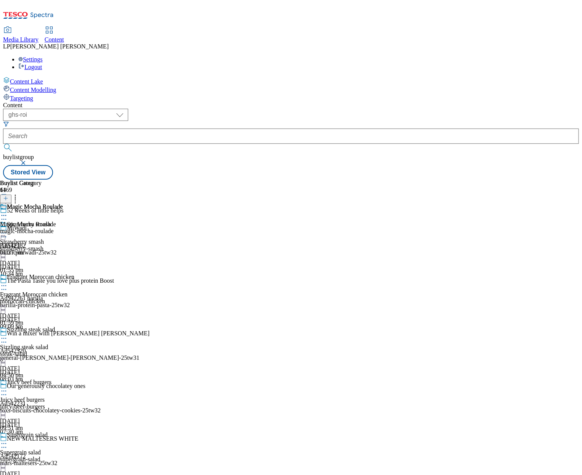
select select "Meal"
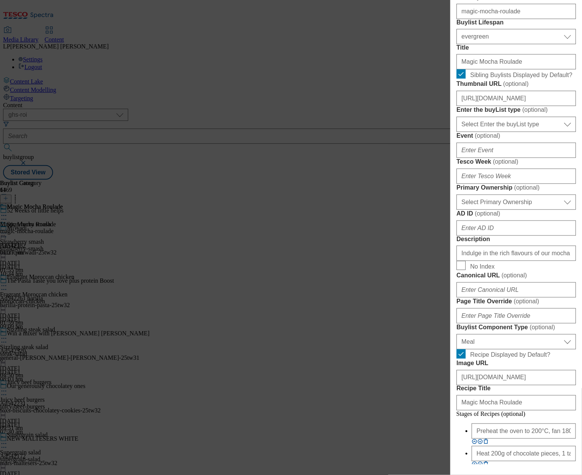
scroll to position [452, 0]
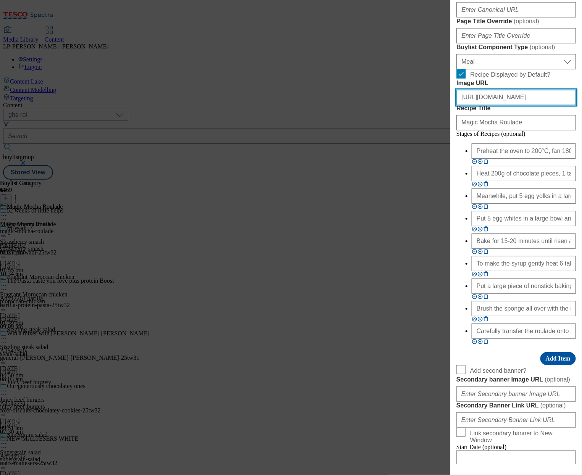
click at [511, 105] on input "[URL][DOMAIN_NAME]" at bounding box center [515, 97] width 119 height 15
click at [501, 105] on input "[URL][DOMAIN_NAME]" at bounding box center [515, 97] width 119 height 15
click at [520, 105] on input "[URL][DOMAIN_NAME]" at bounding box center [515, 97] width 119 height 15
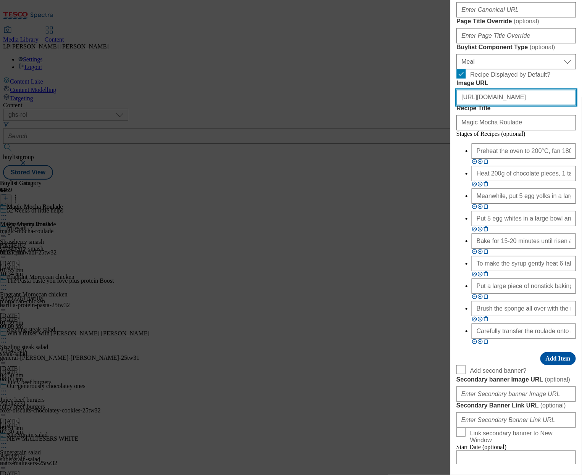
scroll to position [452, 0]
drag, startPoint x: 491, startPoint y: 333, endPoint x: 594, endPoint y: 333, distance: 103.0
click at [525, 183] on html "Icons icon_account icon_add icon_backward_link icon_basket icon_benefits icon_c…" at bounding box center [291, 91] width 582 height 183
click at [525, 105] on input "[URL][DOMAIN_NAME]" at bounding box center [515, 97] width 119 height 15
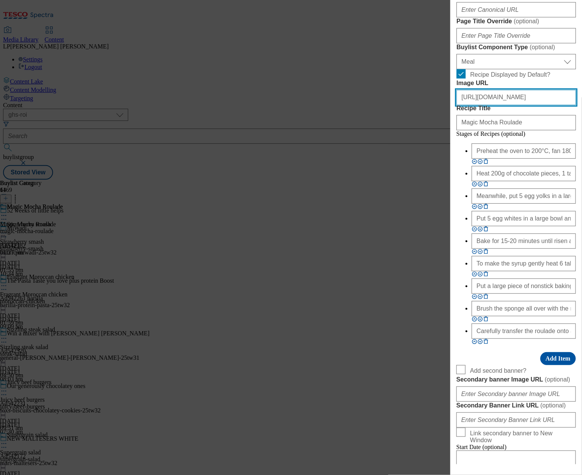
click at [525, 105] on input "[URL][DOMAIN_NAME]" at bounding box center [515, 97] width 119 height 15
paste input "c04da7a-e609-4ab7-a7b0-f0e92d7372df/2531-GHS-ROI-BLH-recipe-roulade"
type input "[URL][DOMAIN_NAME]"
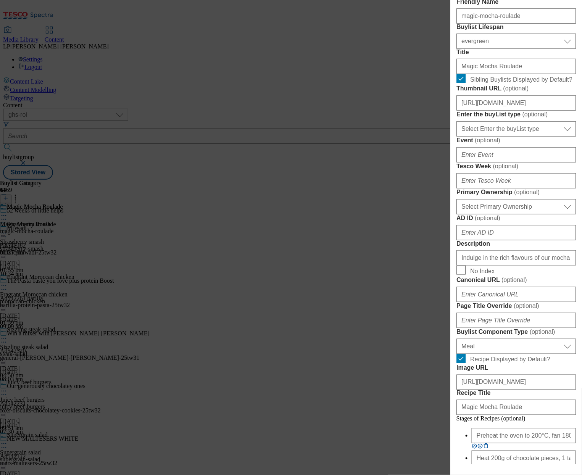
scroll to position [77, 0]
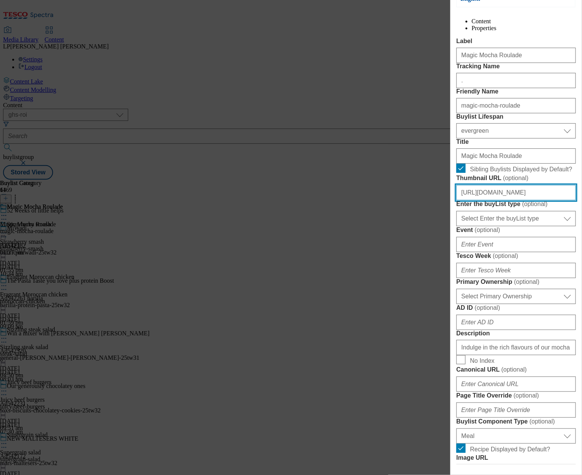
click at [509, 200] on input "[URL][DOMAIN_NAME]" at bounding box center [515, 192] width 119 height 15
paste input "d4ac61c-7c0f-466b-8763-75416c32f9ce/2531-GHS-ROI-BL-thumb-roulade"
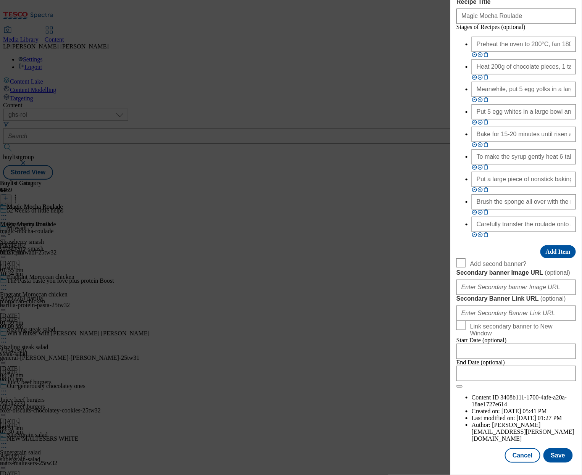
scroll to position [851, 0]
type input "[URL][DOMAIN_NAME]"
click at [525, 448] on button "Save" at bounding box center [557, 455] width 29 height 14
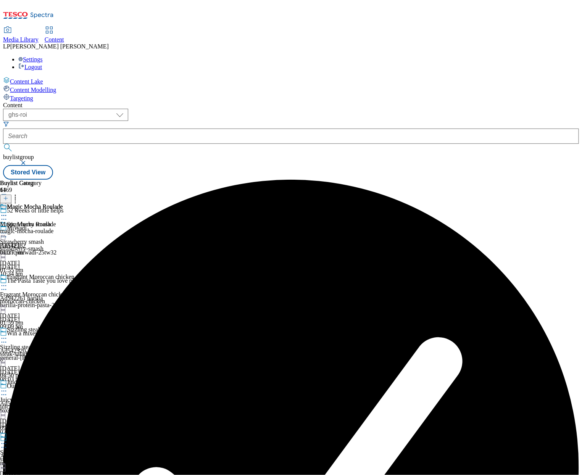
click at [74, 212] on div at bounding box center [37, 216] width 74 height 9
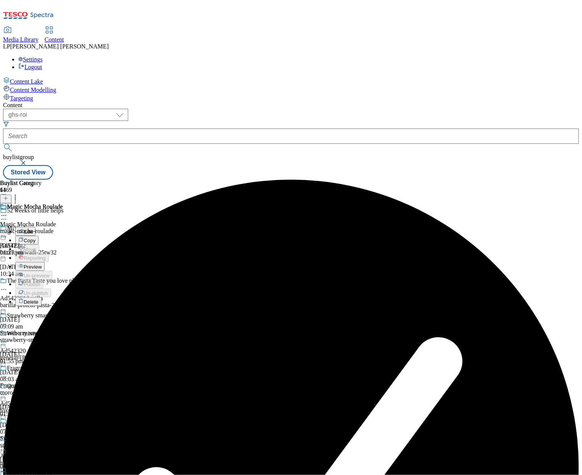
click at [8, 212] on icon at bounding box center [4, 216] width 8 height 8
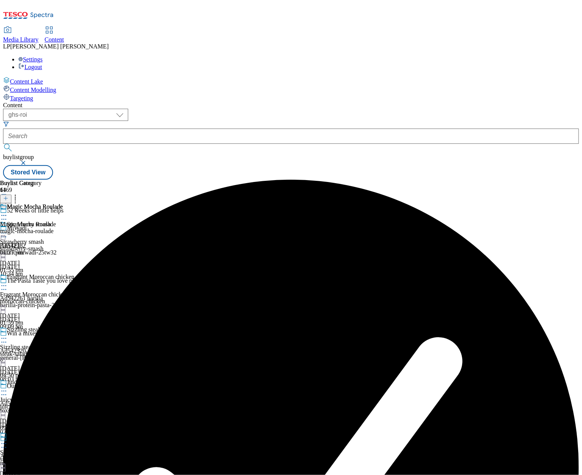
click at [8, 212] on icon at bounding box center [4, 216] width 8 height 8
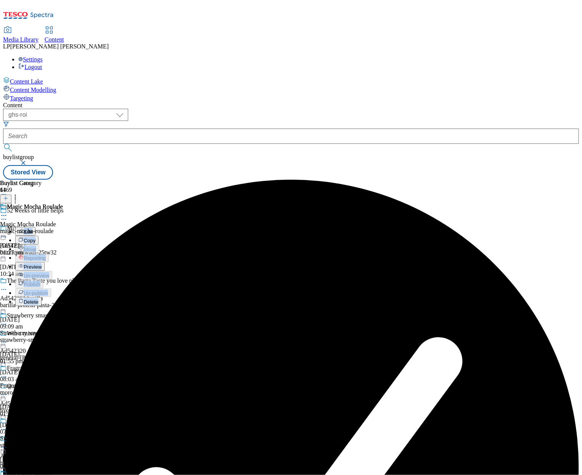
click at [42, 264] on span "Preview" at bounding box center [33, 267] width 18 height 6
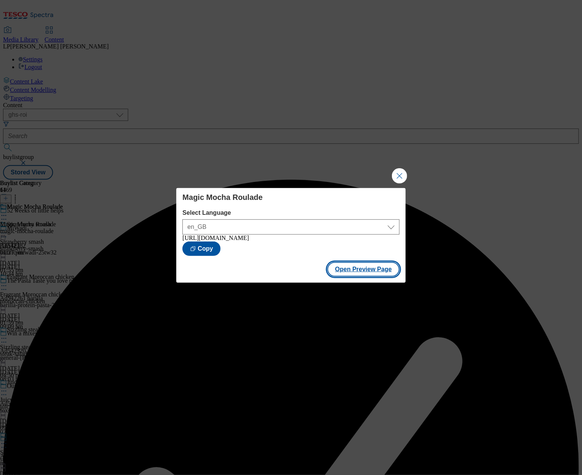
click at [349, 271] on button "Open Preview Page" at bounding box center [363, 269] width 72 height 14
click at [400, 170] on button "Close Modal" at bounding box center [399, 175] width 15 height 15
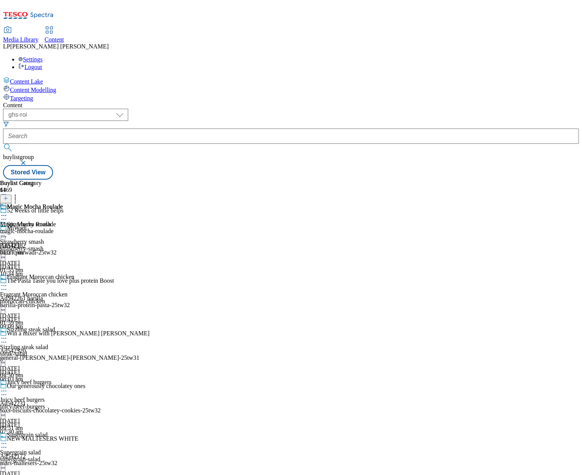
scroll to position [4668, 0]
select select "evergreen"
select select "Meal"
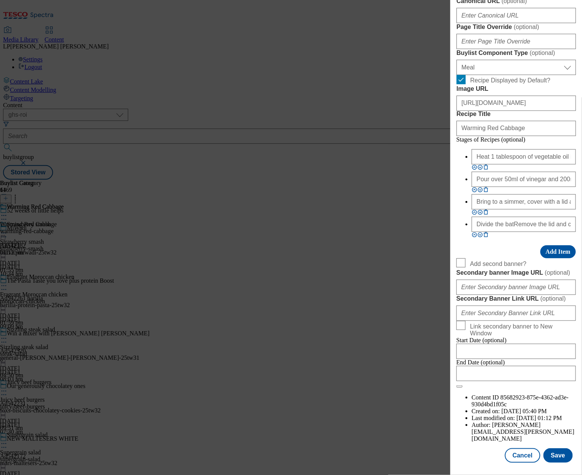
scroll to position [508, 0]
click at [502, 111] on input "[URL][DOMAIN_NAME]" at bounding box center [515, 103] width 119 height 15
paste input "00bcbb81-9044-4e3a-9c65-cd6483495e82/2531-GHS-ROI-BLH-recipe-cabbage"
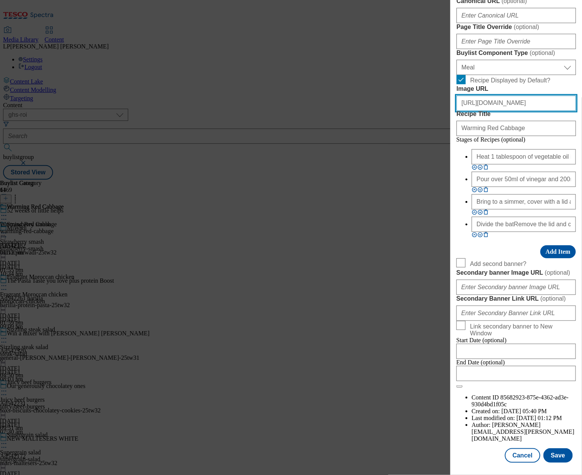
scroll to position [0, 192]
type input "[URL][DOMAIN_NAME]"
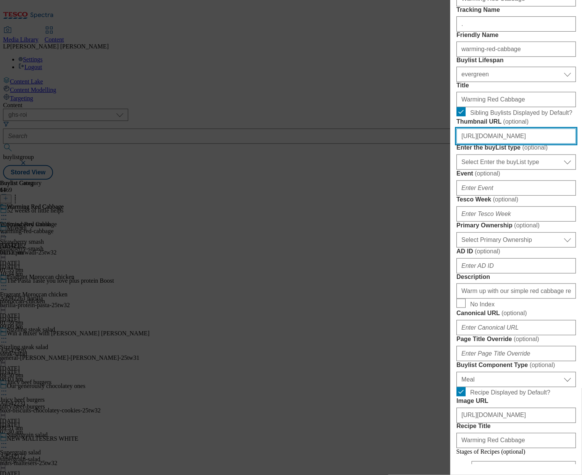
click at [494, 144] on input "[URL][DOMAIN_NAME]" at bounding box center [515, 136] width 119 height 15
paste input "79a22e02-a2af-4552-8ea9-e217b0f72c8d/2531-GHS-ROI-BL-thumb-cabbage"
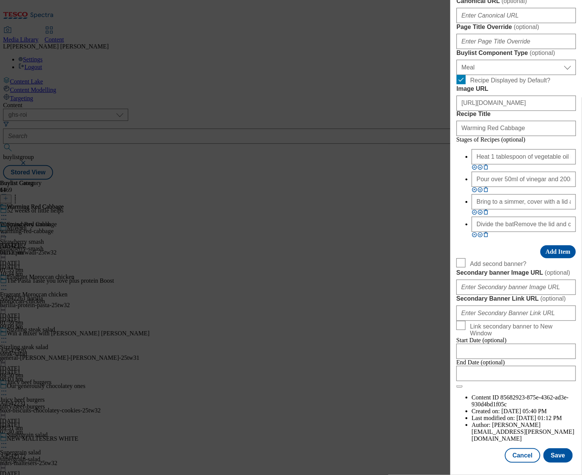
scroll to position [729, 0]
type input "[URL][DOMAIN_NAME]"
click at [525, 451] on button "Save" at bounding box center [557, 455] width 29 height 14
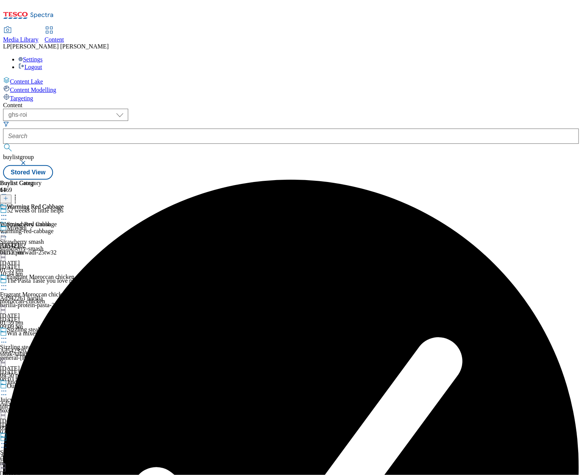
click at [8, 212] on icon at bounding box center [4, 216] width 8 height 8
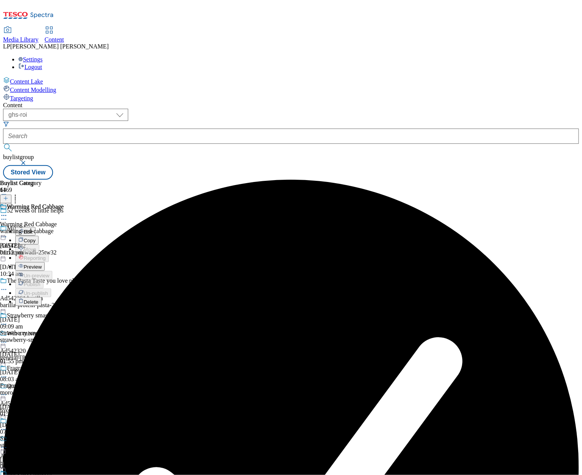
click at [74, 262] on li "Preview" at bounding box center [44, 266] width 59 height 9
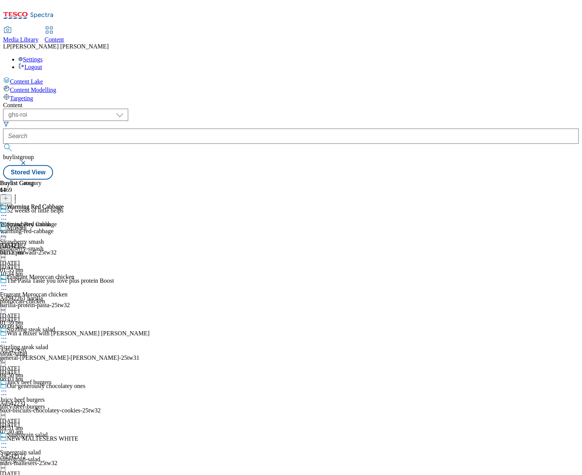
click at [8, 212] on icon at bounding box center [4, 216] width 8 height 8
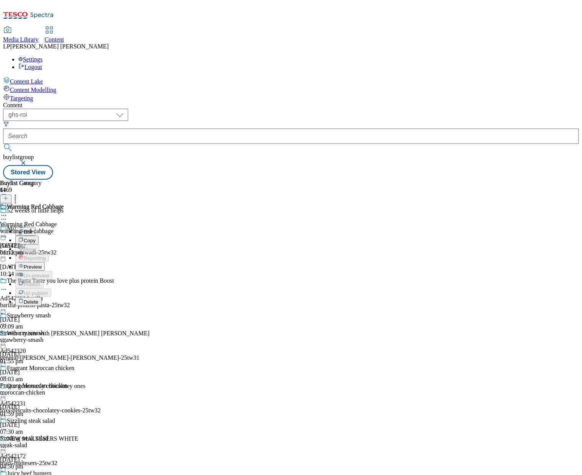
click at [42, 264] on span "Preview" at bounding box center [33, 267] width 18 height 6
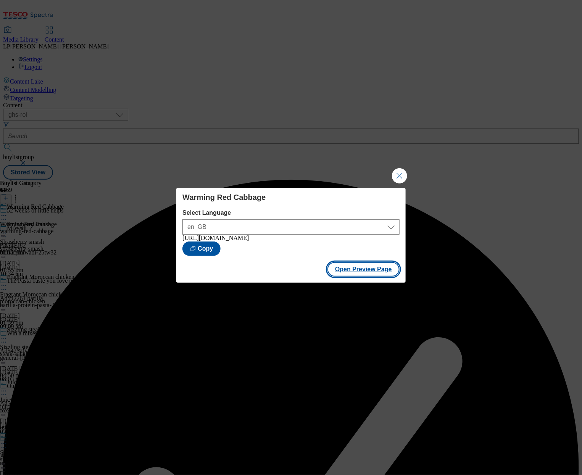
click at [359, 267] on button "Open Preview Page" at bounding box center [363, 269] width 72 height 14
click at [394, 175] on button "Close Modal" at bounding box center [399, 175] width 15 height 15
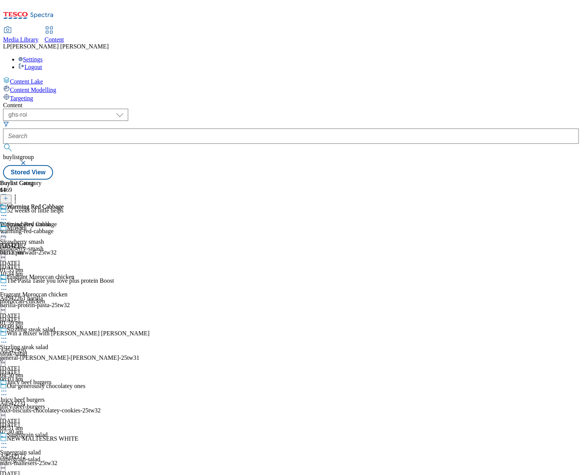
scroll to position [4538, 0]
select select "evergreen"
select select "Meal"
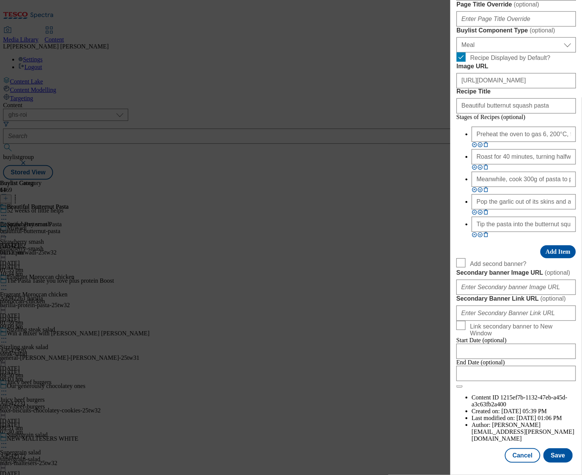
scroll to position [617, 0]
click at [514, 89] on input "[URL][DOMAIN_NAME]" at bounding box center [515, 80] width 119 height 15
paste input "57bc4242-d60b-4230-b325-9828c498ed25/2531-GHS-ROI-BLH-recipe-pasta"
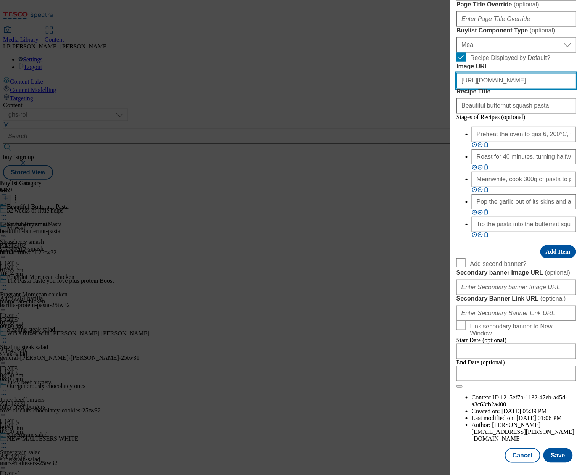
scroll to position [0, 185]
type input "[URL][DOMAIN_NAME]"
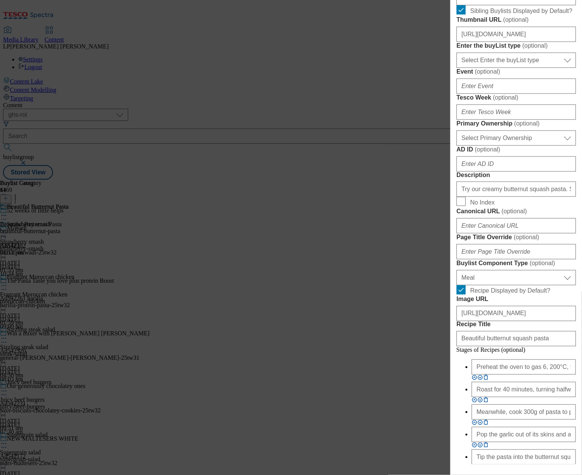
scroll to position [71, 0]
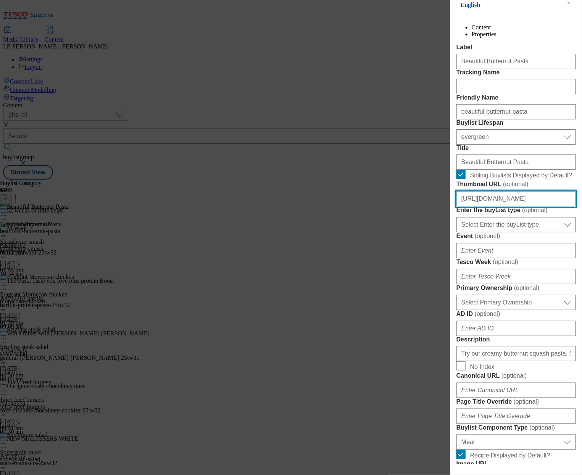
click at [507, 206] on input "[URL][DOMAIN_NAME]" at bounding box center [515, 198] width 119 height 15
paste input "9f89ad77-3df5-49df-b253-5e532a88afc4/2531-GHS-ROI-BL-thumb-pasta"
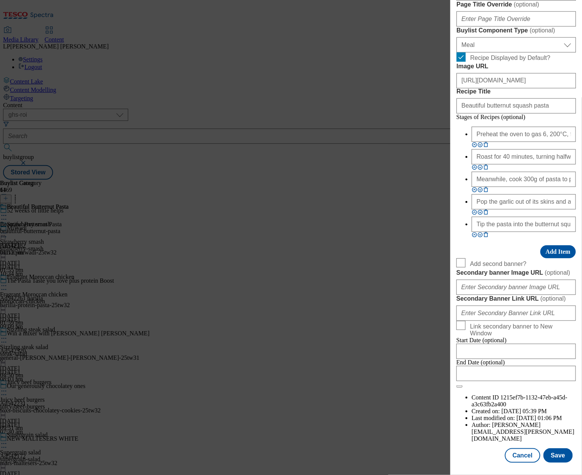
scroll to position [753, 0]
type input "[URL][DOMAIN_NAME]"
click at [525, 449] on button "Save" at bounding box center [557, 455] width 29 height 14
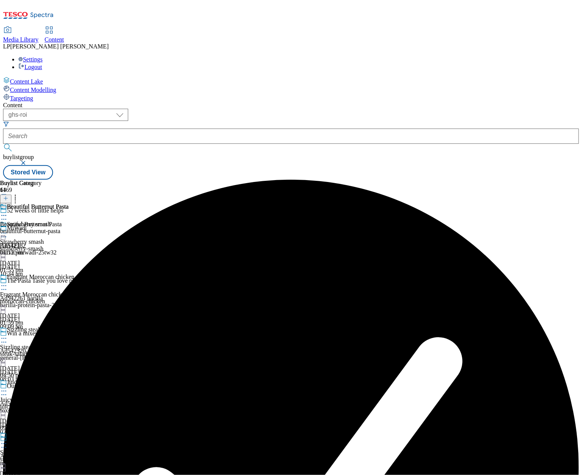
click at [8, 212] on icon at bounding box center [4, 216] width 8 height 8
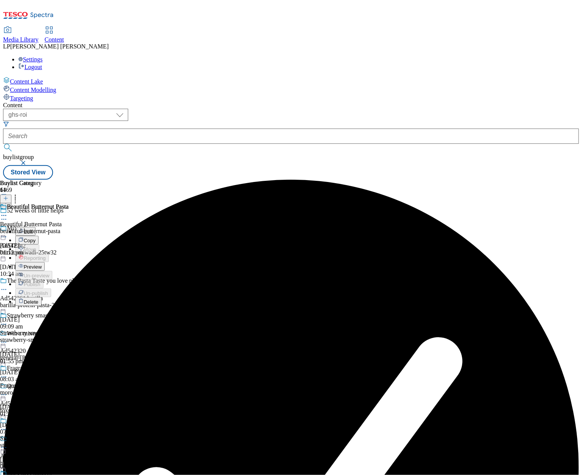
click at [42, 264] on span "Preview" at bounding box center [33, 267] width 18 height 6
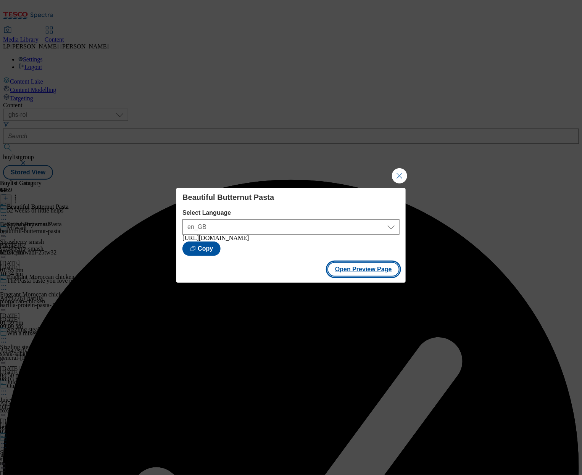
click at [359, 272] on button "Open Preview Page" at bounding box center [363, 269] width 72 height 14
click at [404, 172] on button "Close Modal" at bounding box center [399, 175] width 15 height 15
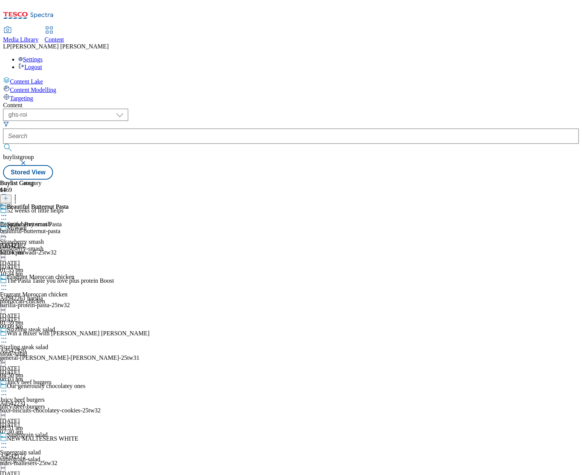
scroll to position [4495, 0]
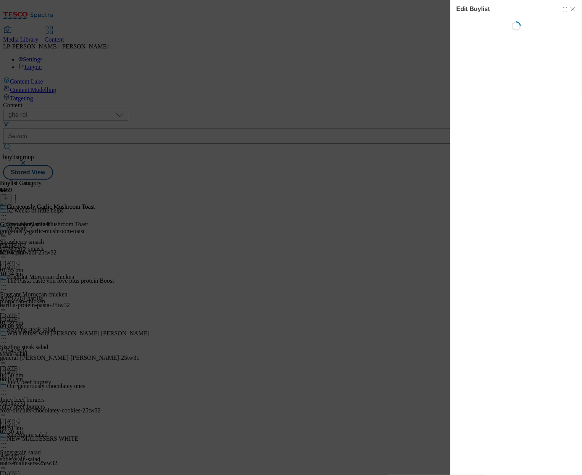
select select "evergreen"
select select "Meal"
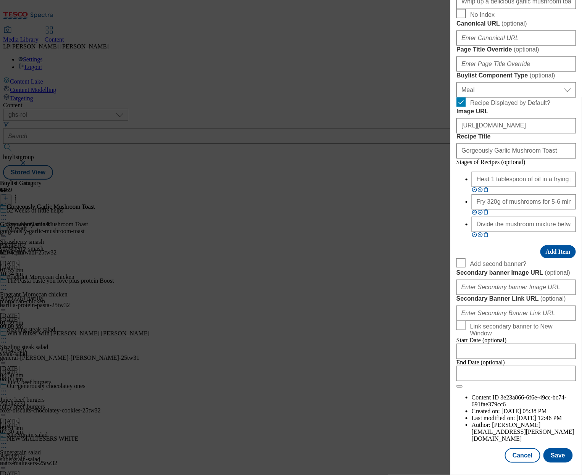
scroll to position [704, 0]
click at [501, 118] on input "[URL][DOMAIN_NAME]" at bounding box center [515, 125] width 119 height 15
paste input "d1ba9807-6f38-4cf5-a547-0609015578dd/2531-GHS-ROI-BLH-recipe-mushroom"
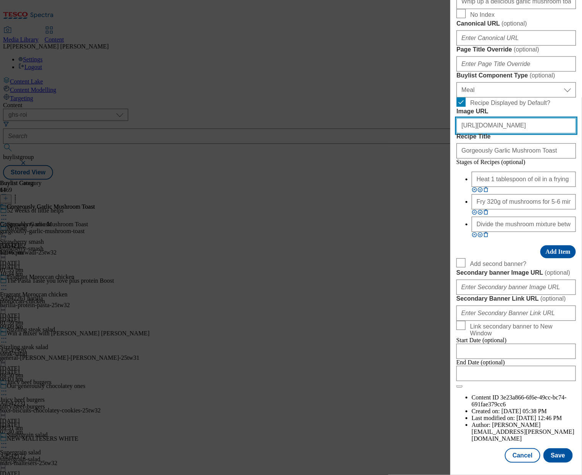
scroll to position [0, 192]
type input "[URL][DOMAIN_NAME]"
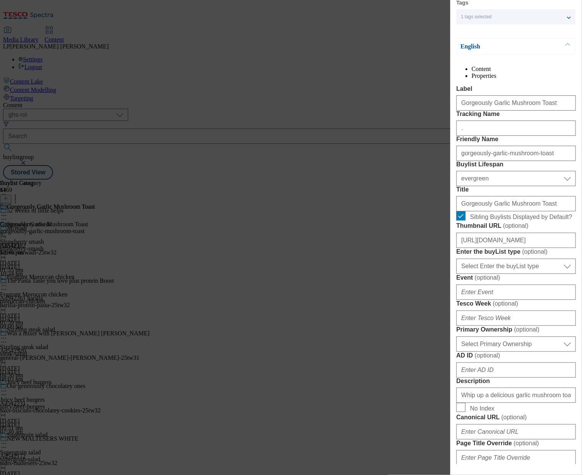
scroll to position [73, 0]
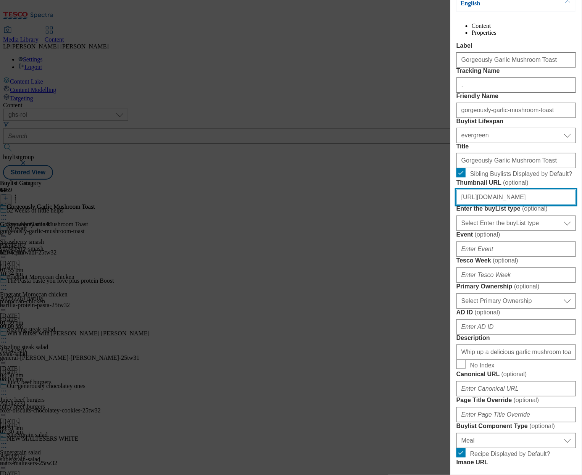
click at [507, 205] on input "[URL][DOMAIN_NAME]" at bounding box center [515, 197] width 119 height 15
click at [508, 205] on input "[URL][DOMAIN_NAME]" at bounding box center [515, 197] width 119 height 15
paste input "bb4e1480-4a03-4f61-aab4-30a5646a5150/2531-GHS-ROI-BL-thumb-mushroom"
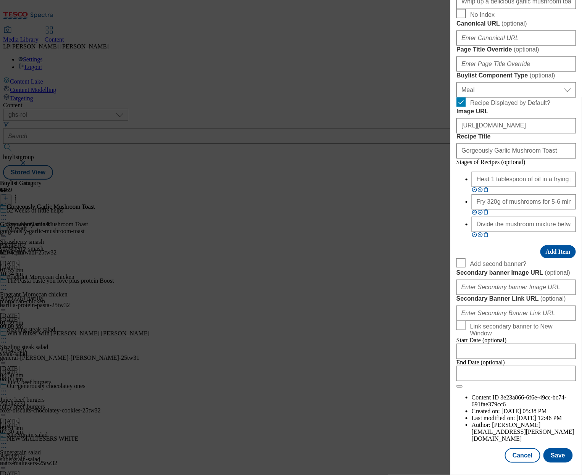
scroll to position [704, 0]
type input "[URL][DOMAIN_NAME]"
click at [525, 448] on button "Save" at bounding box center [557, 455] width 29 height 14
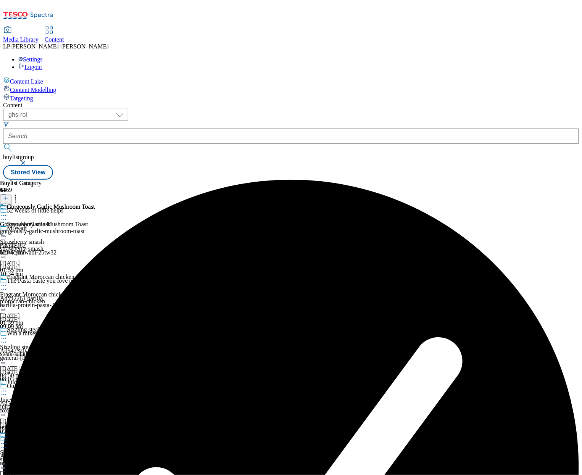
click at [8, 212] on icon at bounding box center [4, 216] width 8 height 8
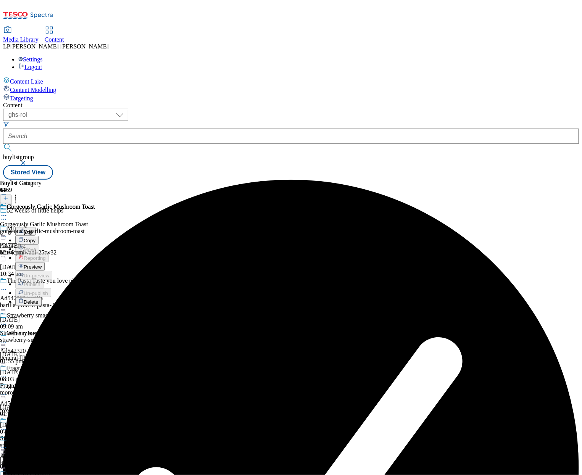
click at [35, 227] on button "Edit" at bounding box center [25, 231] width 20 height 9
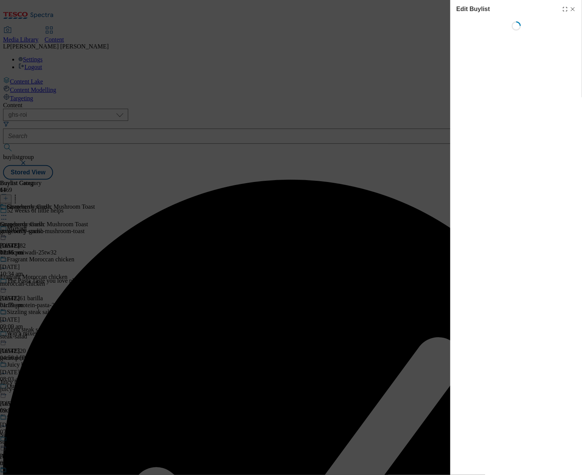
select select "evergreen"
select select "Meal"
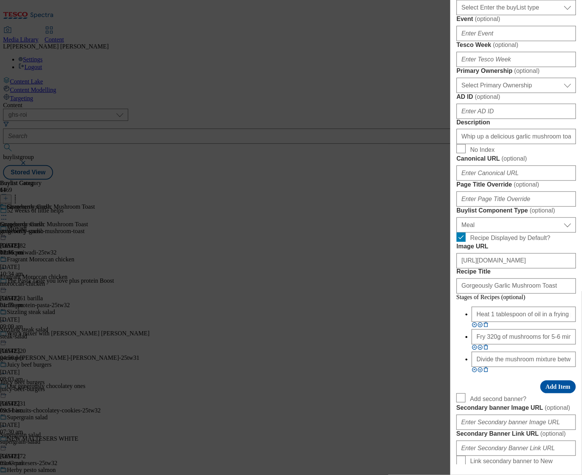
scroll to position [704, 0]
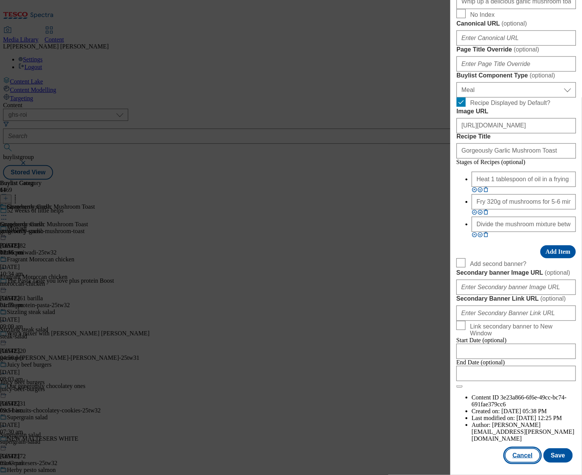
click at [522, 453] on button "Cancel" at bounding box center [522, 455] width 35 height 14
select select "evergreen"
select select "Meal"
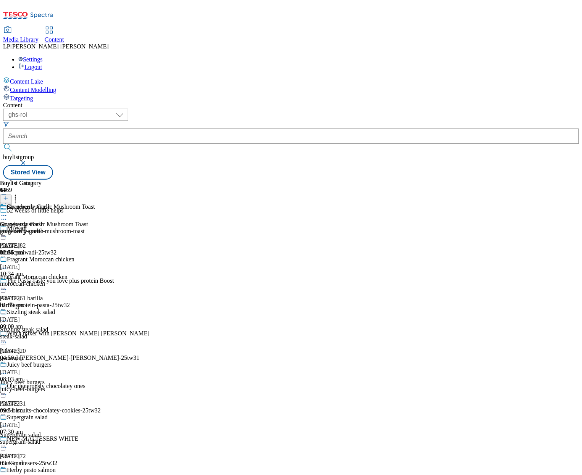
scroll to position [4495, 0]
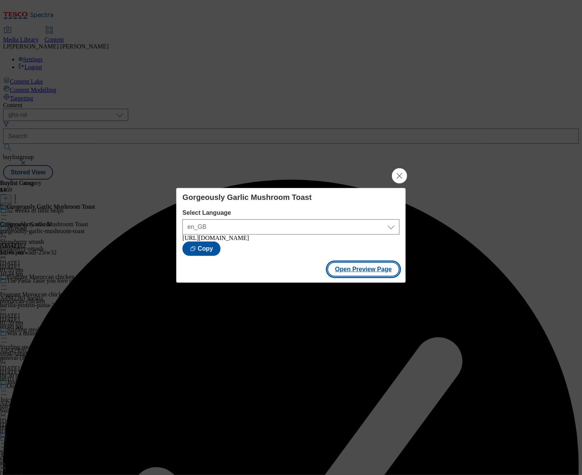
click at [357, 267] on button "Open Preview Page" at bounding box center [363, 269] width 72 height 14
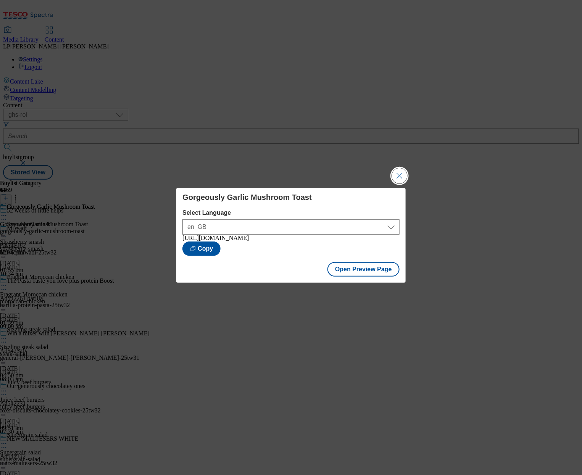
click at [402, 175] on button "Close Modal" at bounding box center [399, 175] width 15 height 15
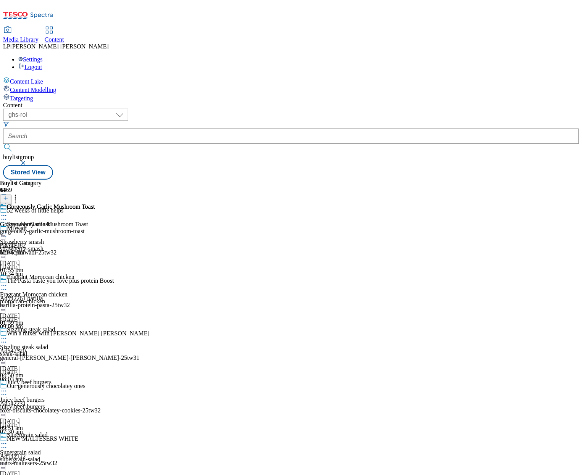
click at [39, 36] on span "Media Library" at bounding box center [20, 39] width 35 height 6
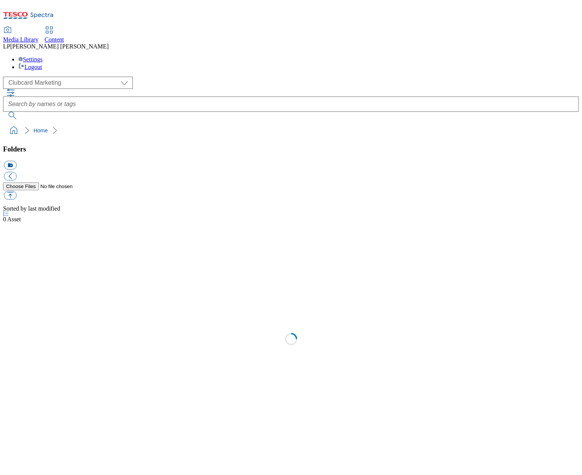
scroll to position [0, 0]
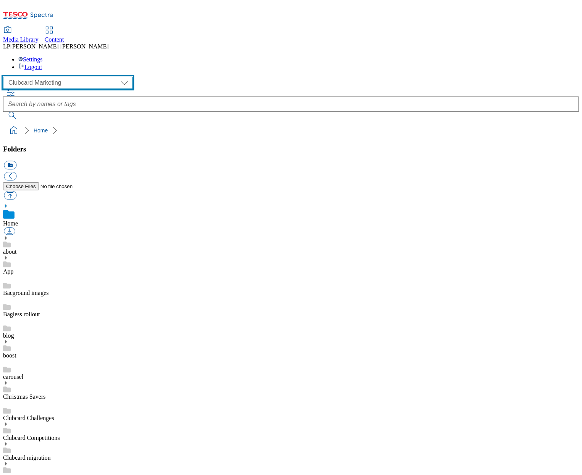
click at [58, 77] on select "Clubcard Marketing Demo Dotcom [GEOGRAPHIC_DATA] Emails GHS Marketing UK GHS Pr…" at bounding box center [68, 83] width 130 height 12
click at [5, 77] on select "Clubcard Marketing Demo Dotcom [GEOGRAPHIC_DATA] Emails GHS Marketing UK GHS Pr…" at bounding box center [68, 83] width 130 height 12
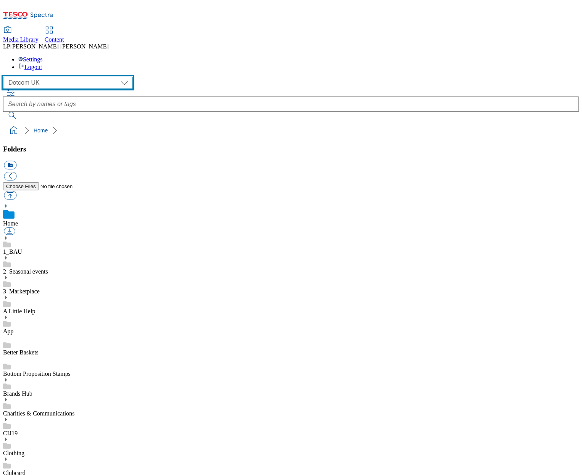
click at [39, 77] on select "Clubcard Marketing Demo Dotcom [GEOGRAPHIC_DATA] Emails GHS Marketing UK GHS Pr…" at bounding box center [68, 83] width 130 height 12
select select "flare-ghs-mktg"
click at [5, 77] on select "Clubcard Marketing Demo Dotcom [GEOGRAPHIC_DATA] Emails GHS Marketing UK GHS Pr…" at bounding box center [68, 83] width 130 height 12
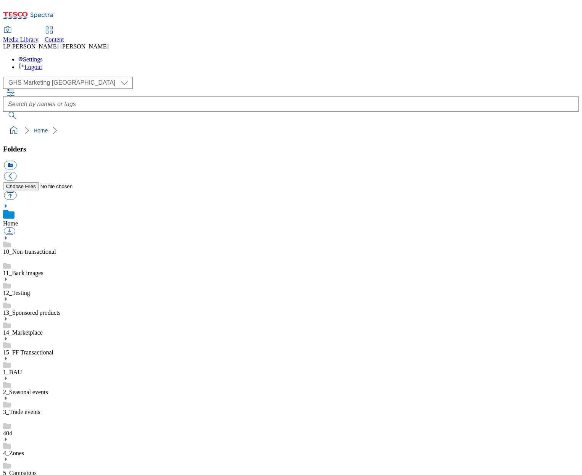
click at [20, 376] on div "2_Seasonal events" at bounding box center [291, 386] width 576 height 20
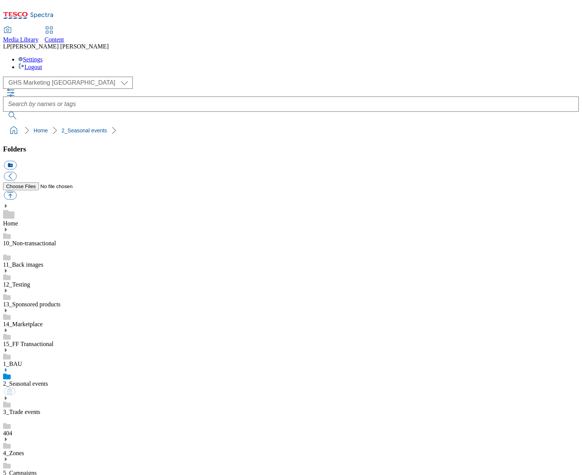
click at [8, 367] on icon at bounding box center [5, 369] width 5 height 5
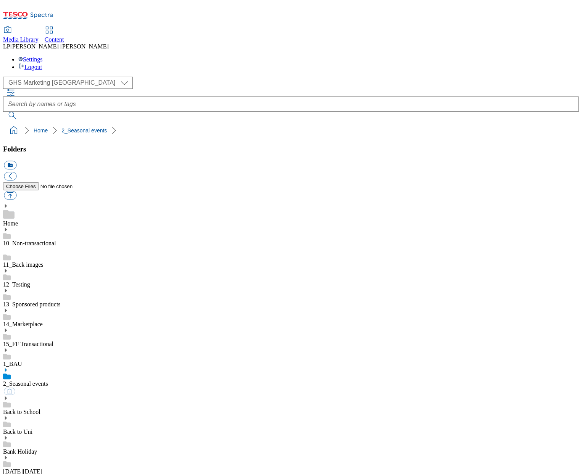
scroll to position [242, 0]
